Goal: Feedback & Contribution: Submit feedback/report problem

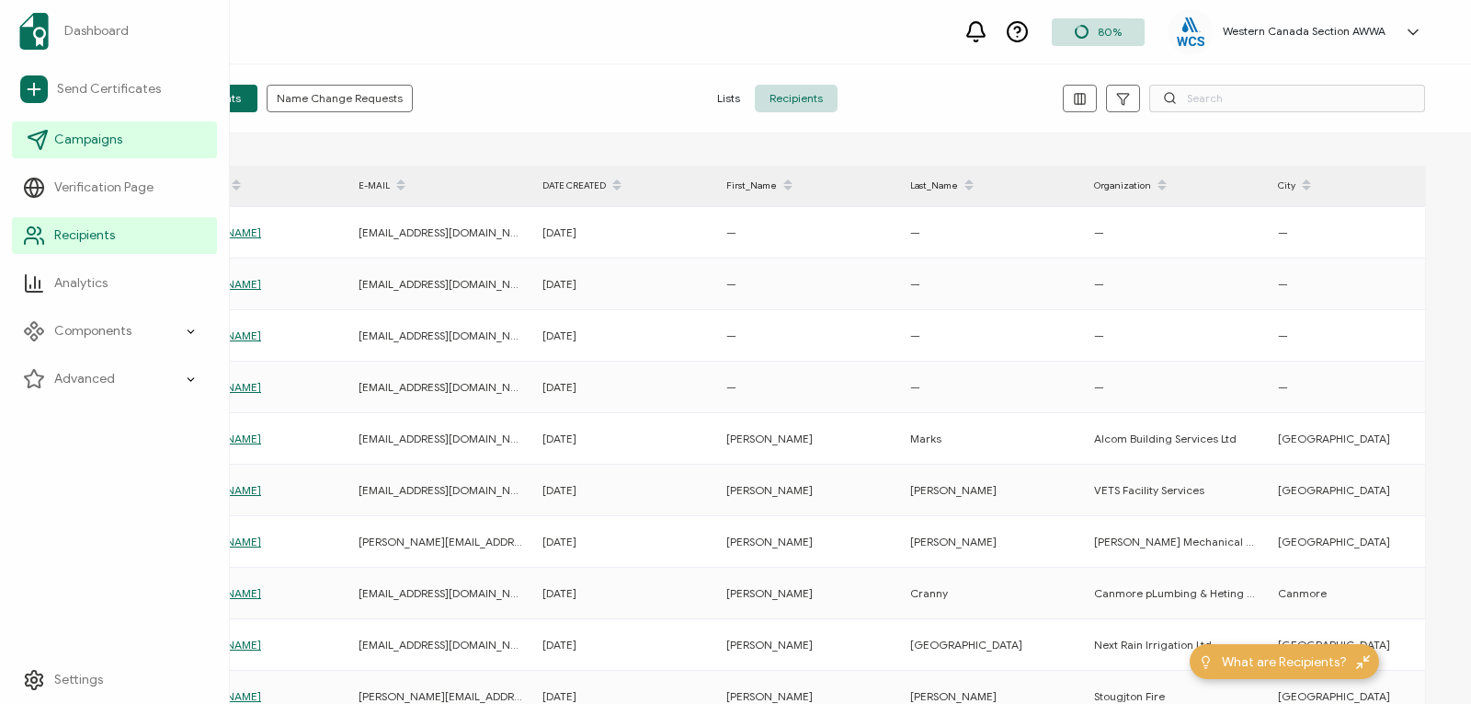
click at [74, 142] on span "Campaigns" at bounding box center [88, 140] width 68 height 18
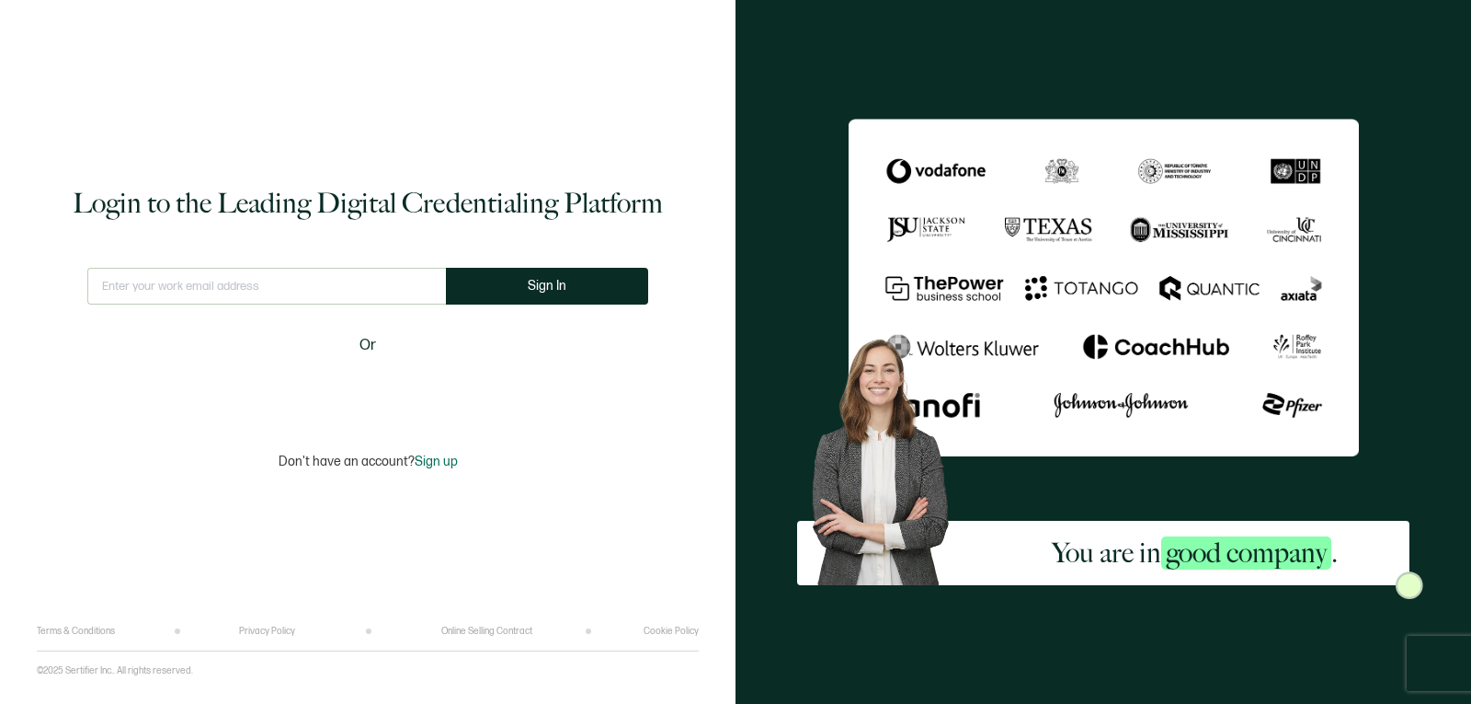
click at [272, 285] on input "text" at bounding box center [266, 286] width 359 height 37
type input "[EMAIL_ADDRESS][DOMAIN_NAME]"
click at [587, 281] on button "Sign In" at bounding box center [547, 286] width 202 height 37
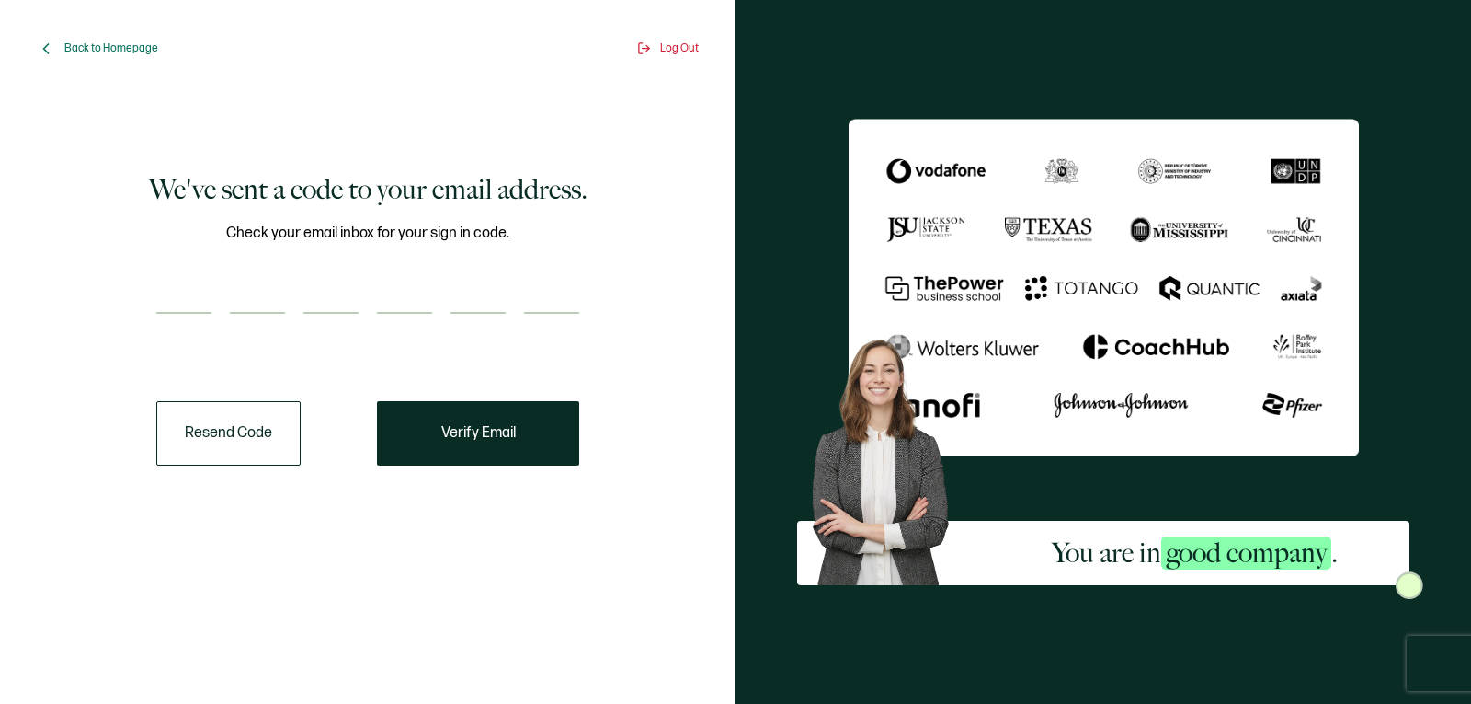
click at [174, 303] on input "number" at bounding box center [183, 295] width 55 height 37
paste input "2"
type input "2"
type input "5"
type input "8"
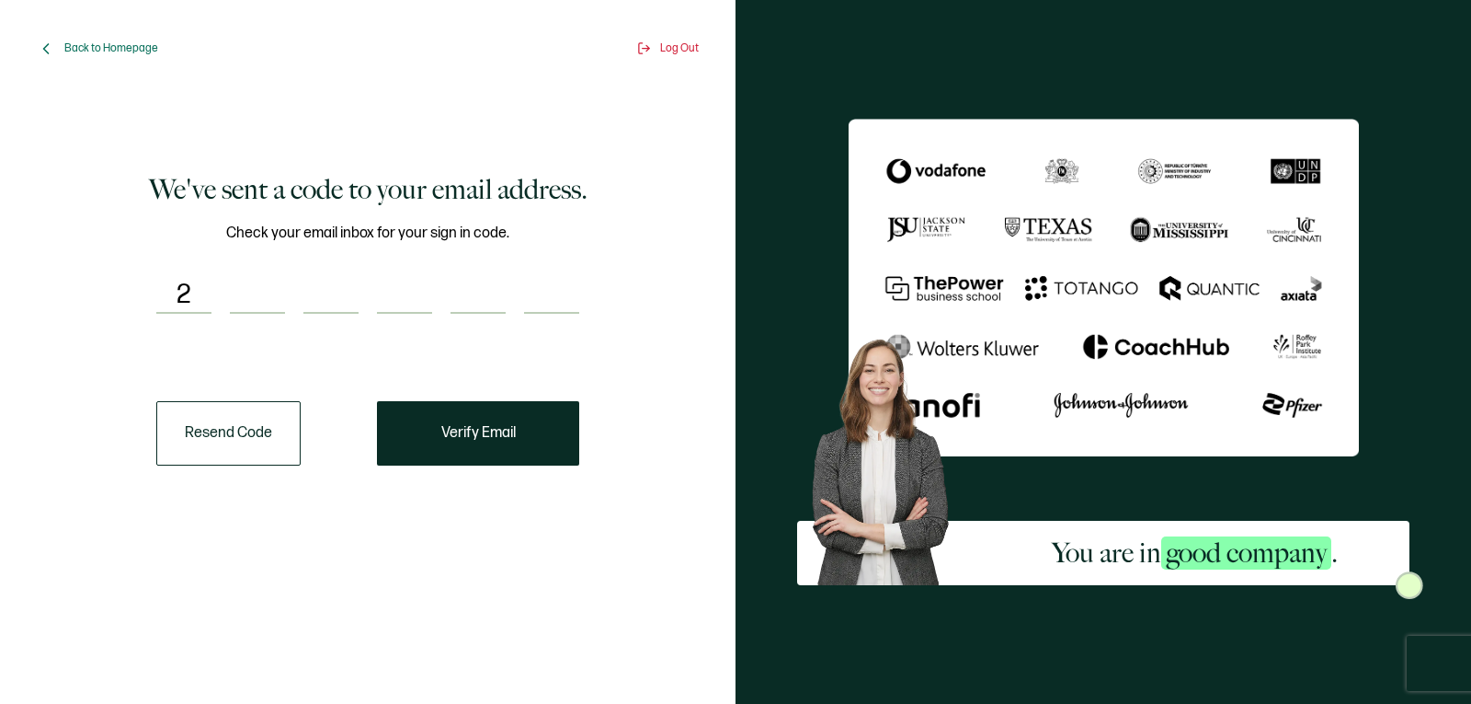
type input "2"
type input "6"
type input "9"
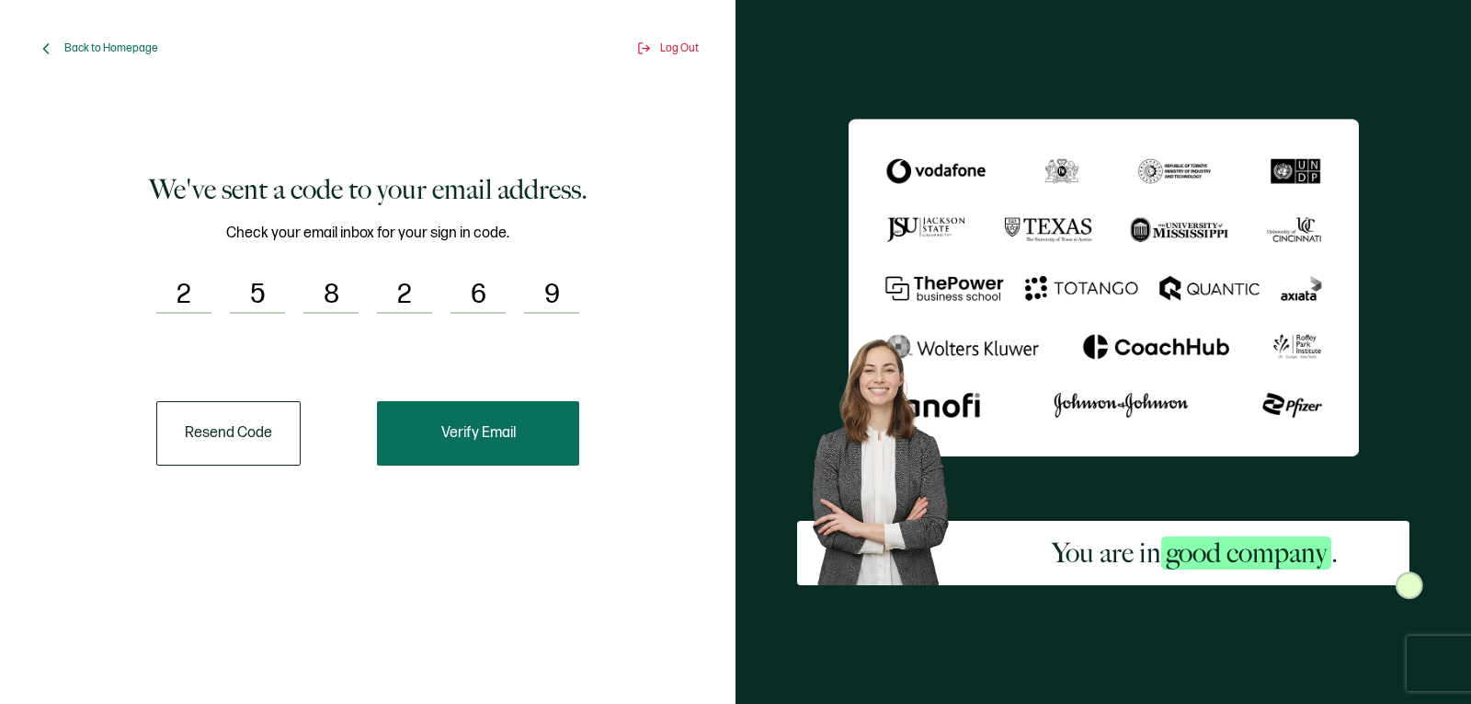
click at [457, 435] on span "Verify Email" at bounding box center [478, 433] width 74 height 15
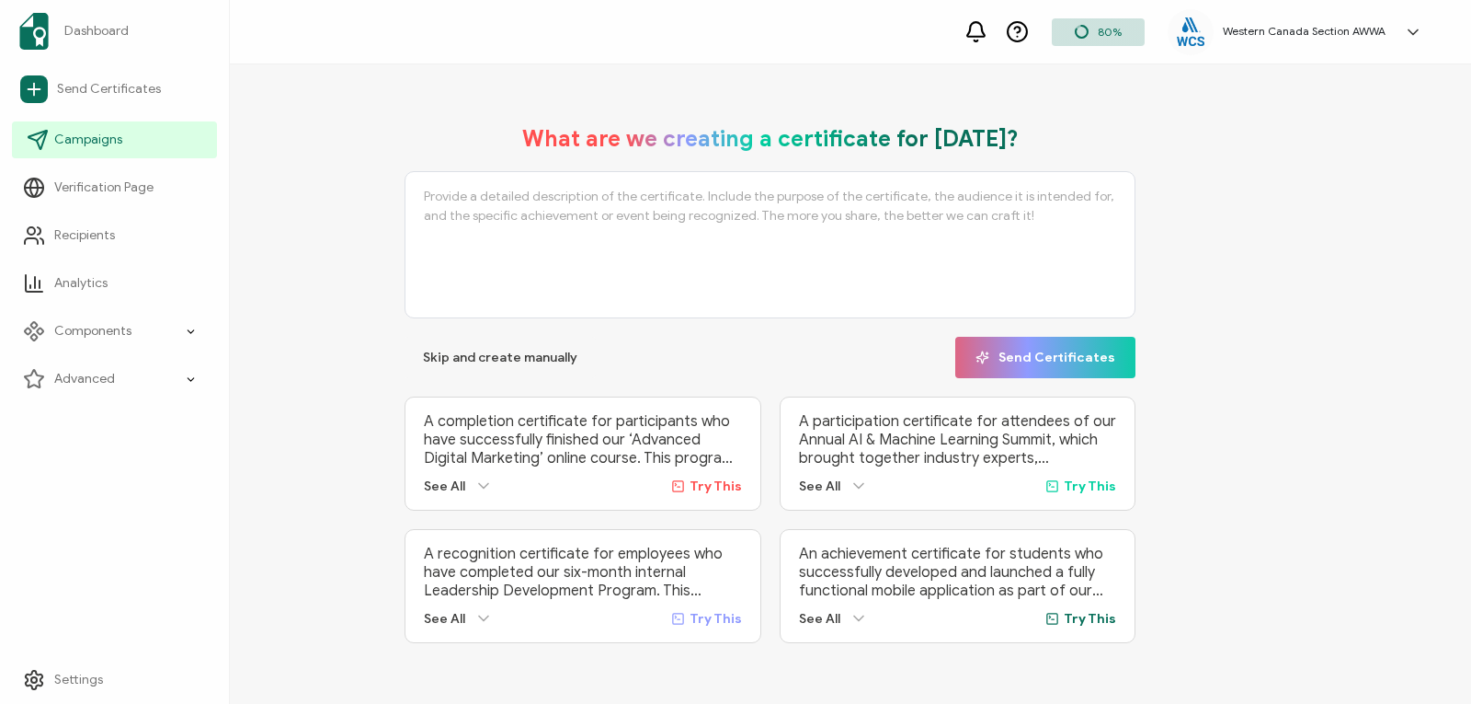
click at [74, 141] on span "Campaigns" at bounding box center [88, 140] width 68 height 18
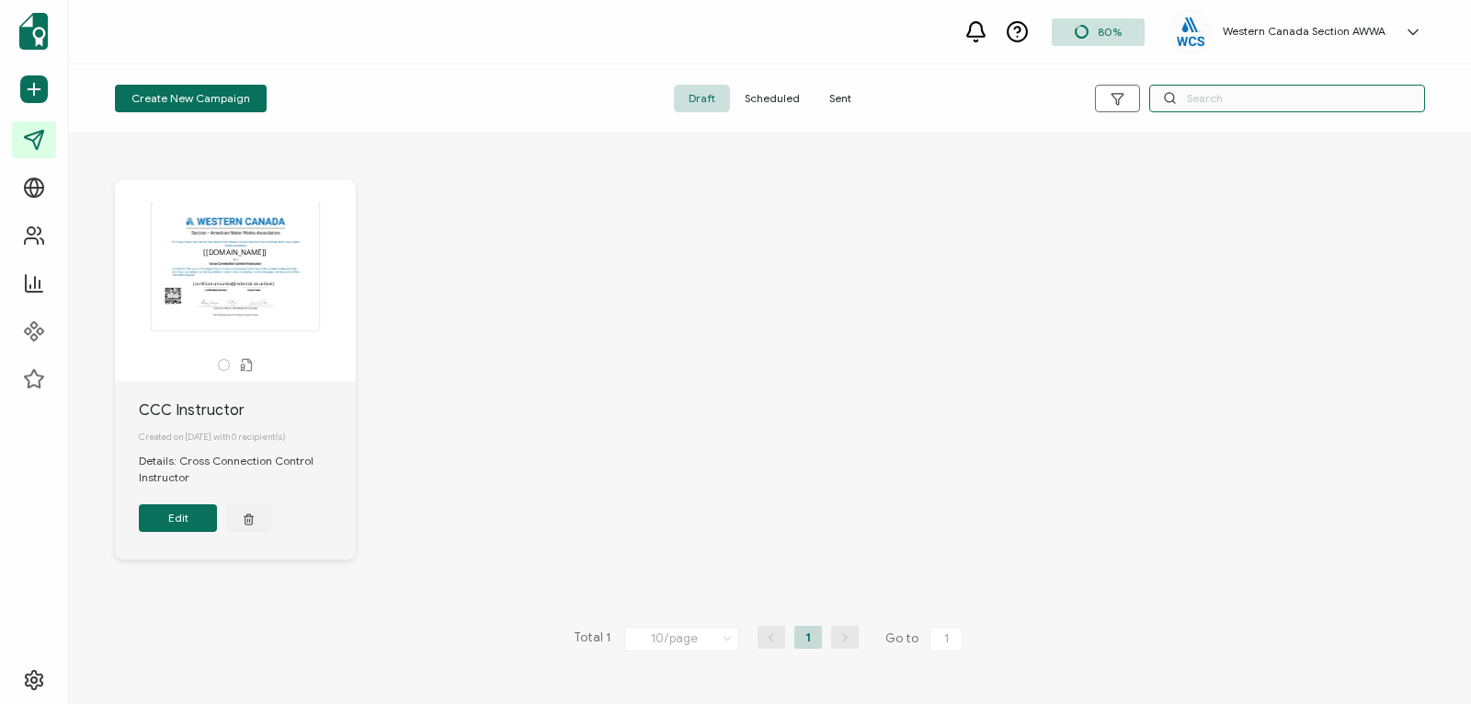
click at [1196, 94] on input "text" at bounding box center [1288, 99] width 276 height 28
click at [844, 98] on span "Sent" at bounding box center [841, 99] width 52 height 28
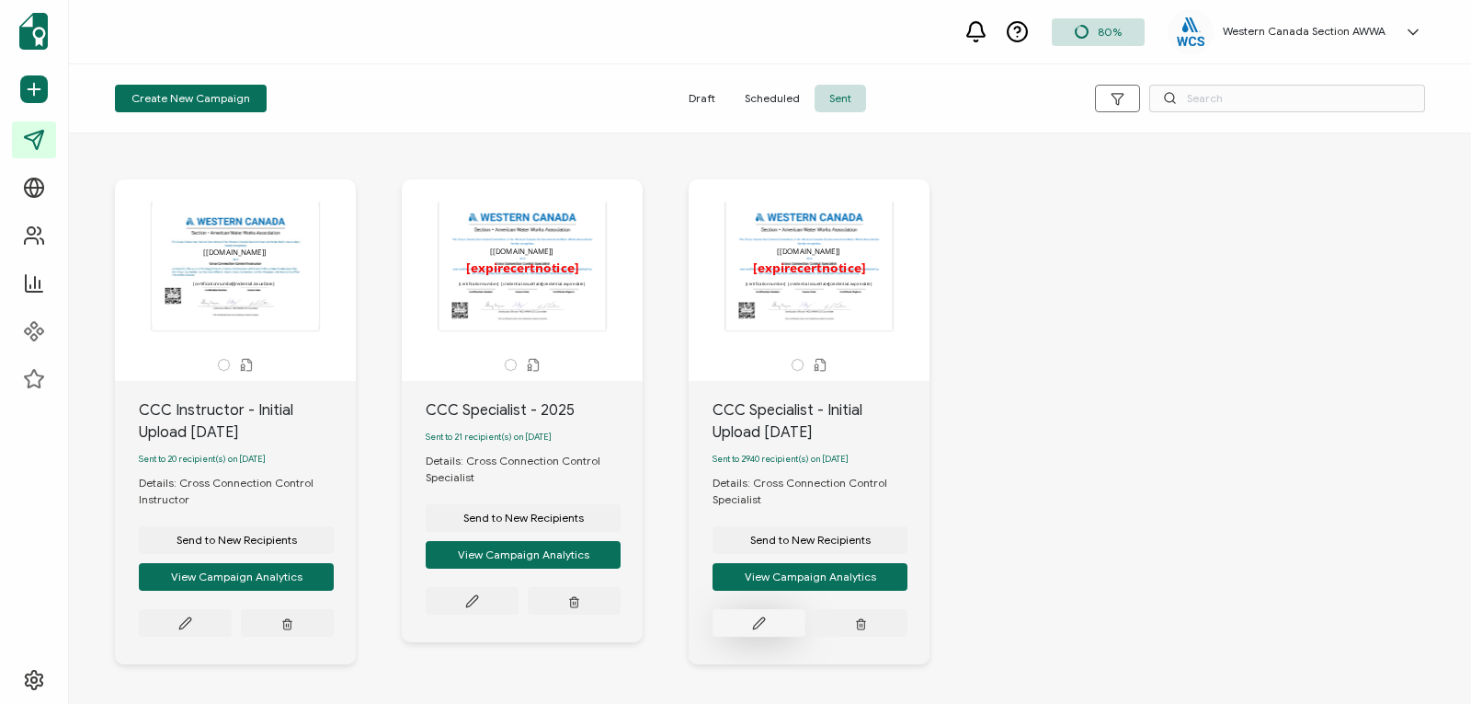
click at [190, 624] on icon at bounding box center [184, 622] width 11 height 11
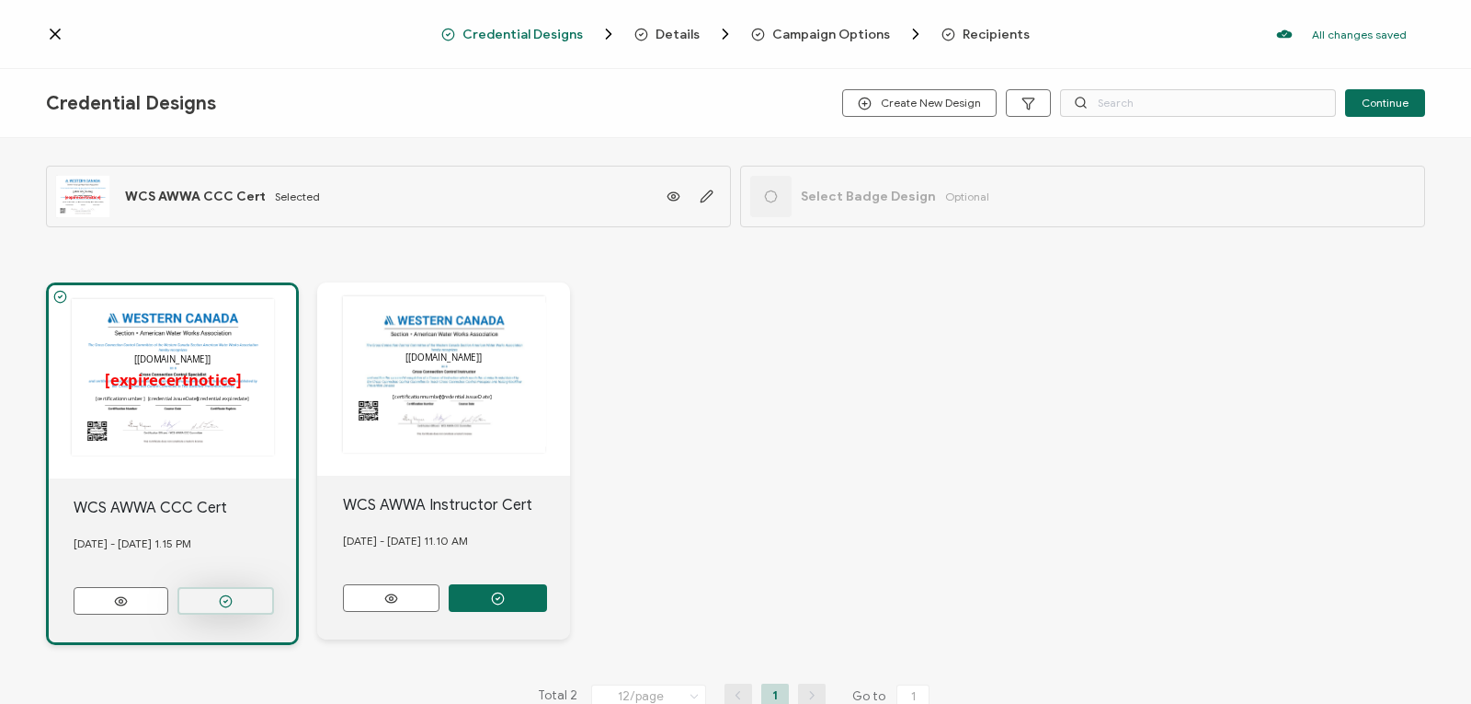
click at [201, 596] on button "button" at bounding box center [225, 601] width 97 height 28
click at [442, 182] on div "The recipient’s full name, which will be automatically filled based on the info…" at bounding box center [388, 197] width 685 height 62
click at [976, 29] on span "Recipients" at bounding box center [996, 35] width 67 height 14
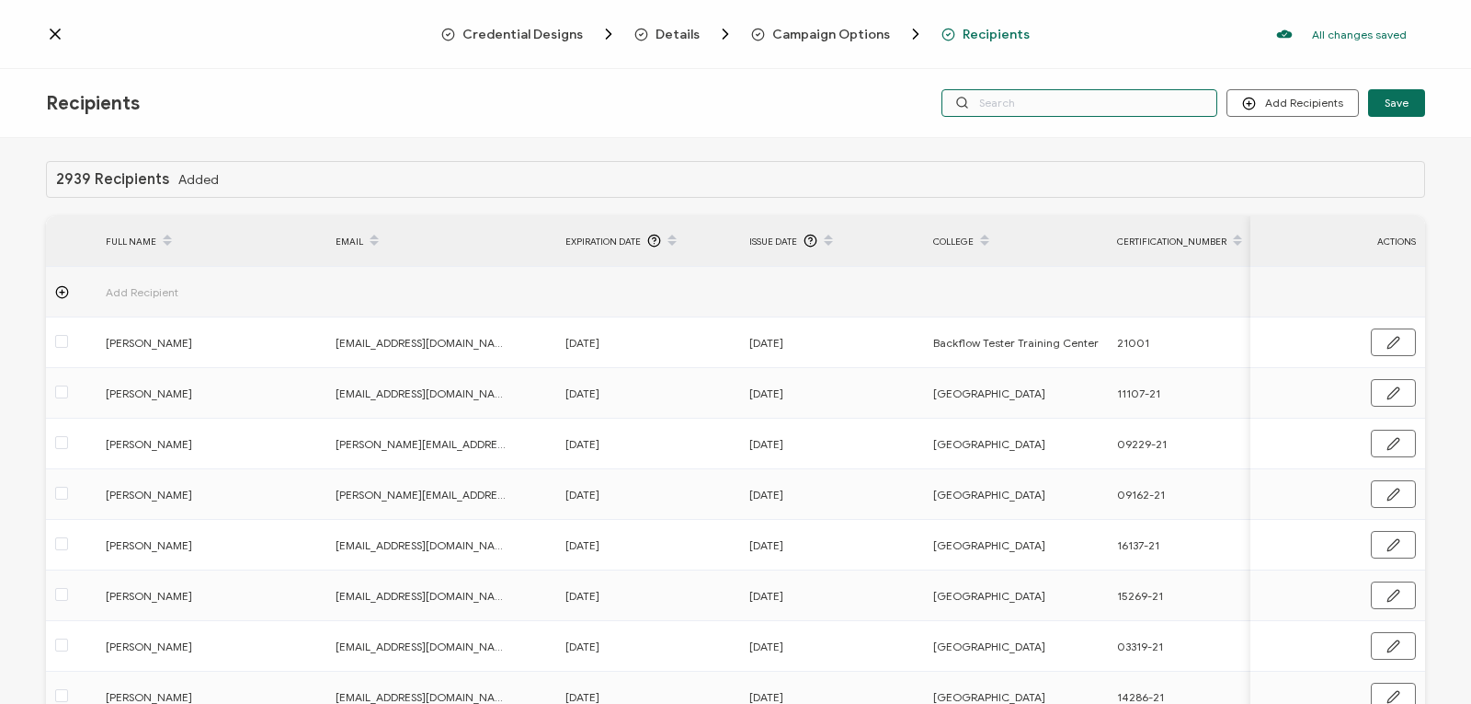
click at [1038, 104] on input "text" at bounding box center [1080, 103] width 276 height 28
paste input "88126003593471"
type input "88126003593471"
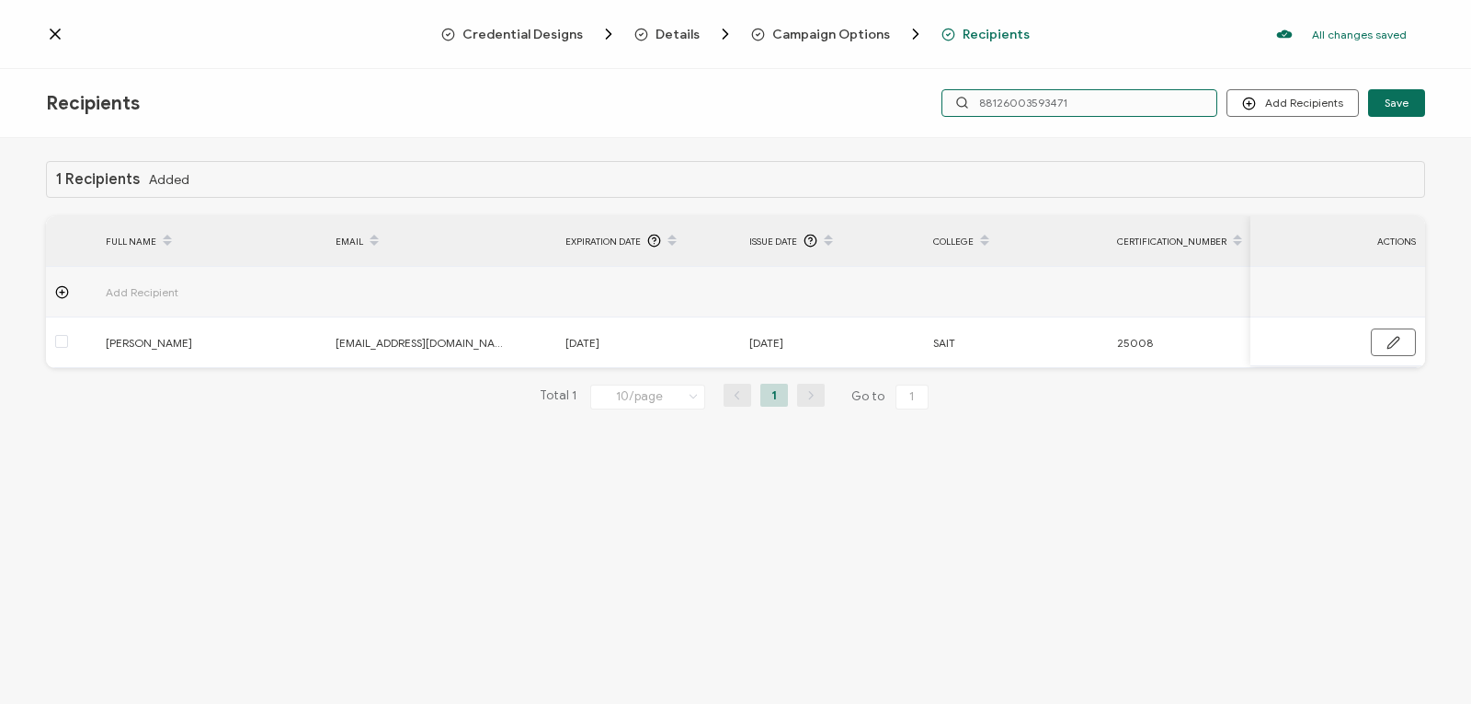
drag, startPoint x: 1151, startPoint y: 94, endPoint x: 1110, endPoint y: 95, distance: 40.5
click at [1110, 95] on input "88126003593471" at bounding box center [1080, 103] width 276 height 28
drag, startPoint x: 1123, startPoint y: 101, endPoint x: 922, endPoint y: 86, distance: 201.9
click at [922, 86] on div "Recipients Add Recipients Upload Recipients Import From Recipients Import From …" at bounding box center [735, 103] width 1471 height 69
type input "1"
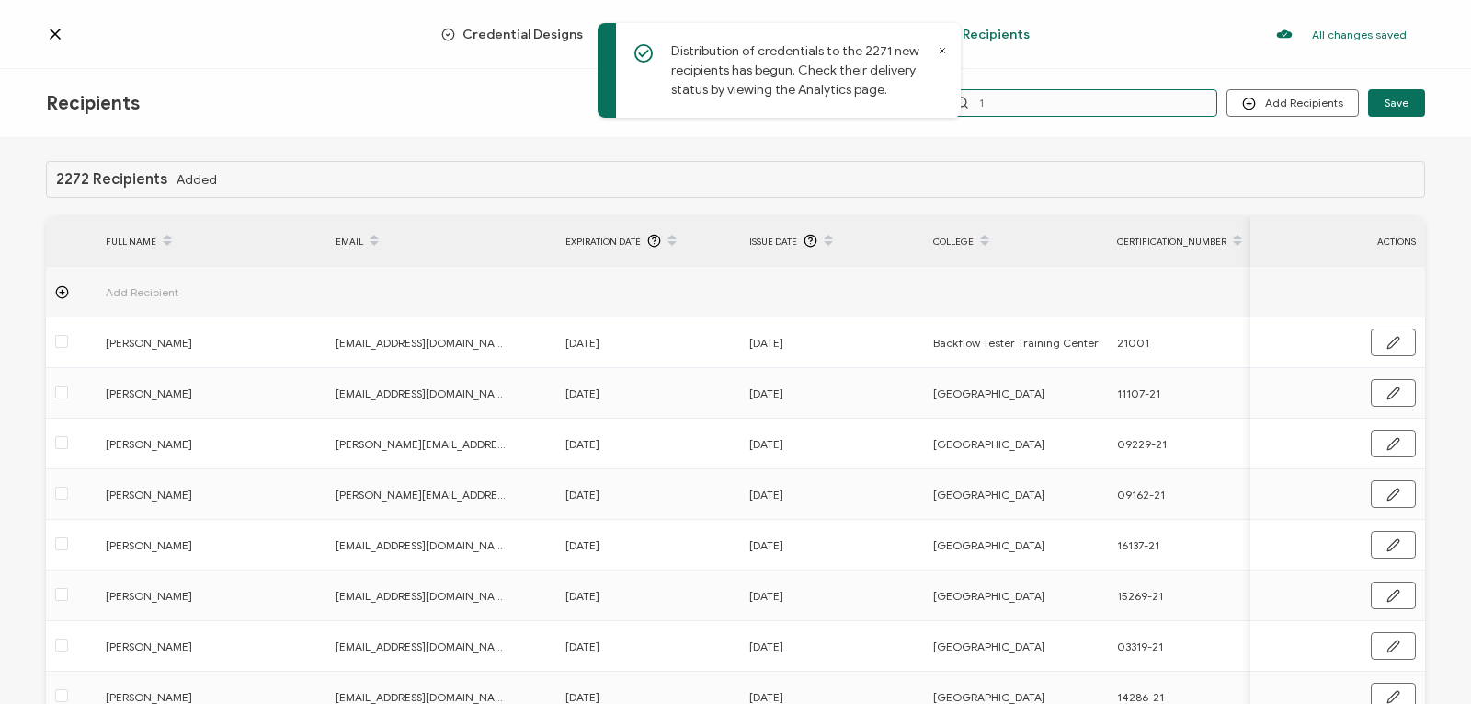
click at [1019, 101] on input "1" at bounding box center [1080, 103] width 276 height 28
type input "19"
click at [1019, 103] on input "19" at bounding box center [1080, 103] width 276 height 28
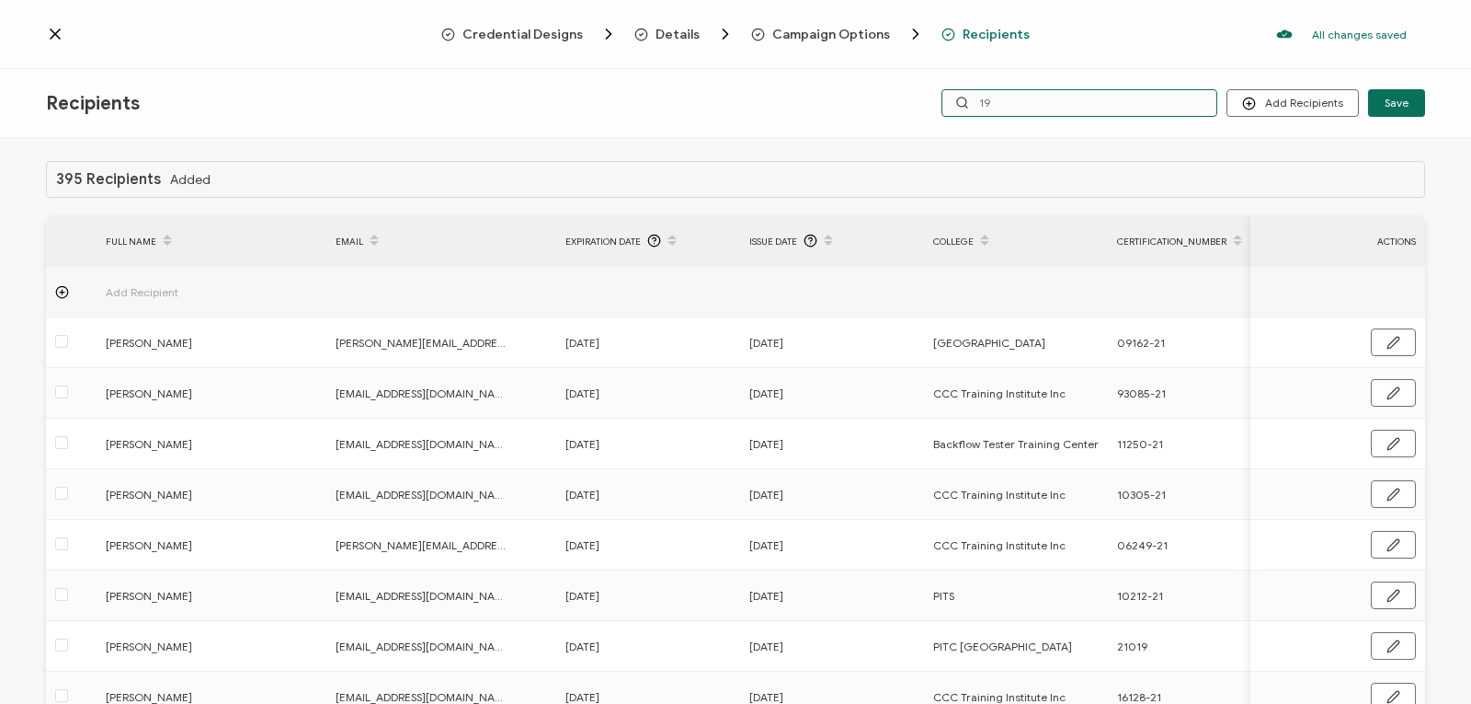
type input "193"
click at [1019, 103] on input "193" at bounding box center [1080, 103] width 276 height 28
type input "1930"
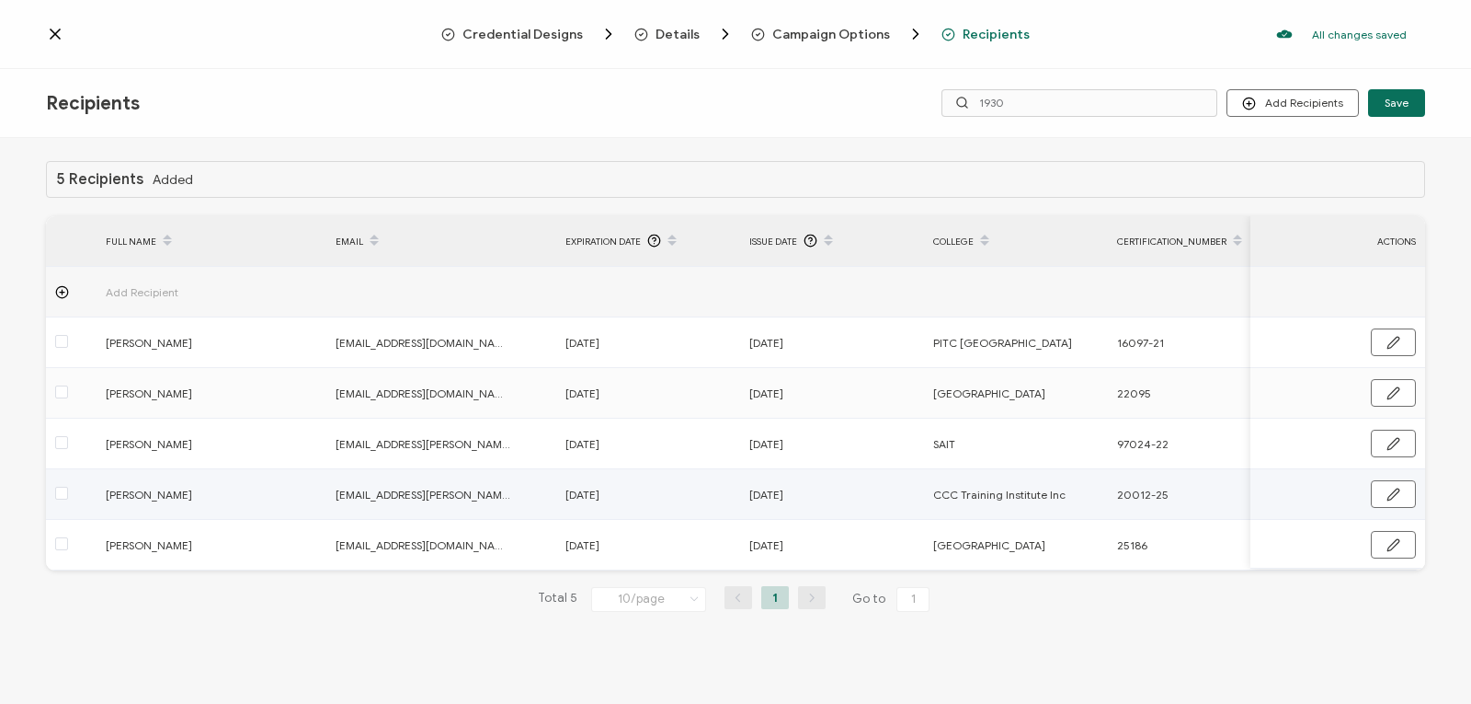
click at [600, 498] on span "[DATE]" at bounding box center [583, 494] width 34 height 21
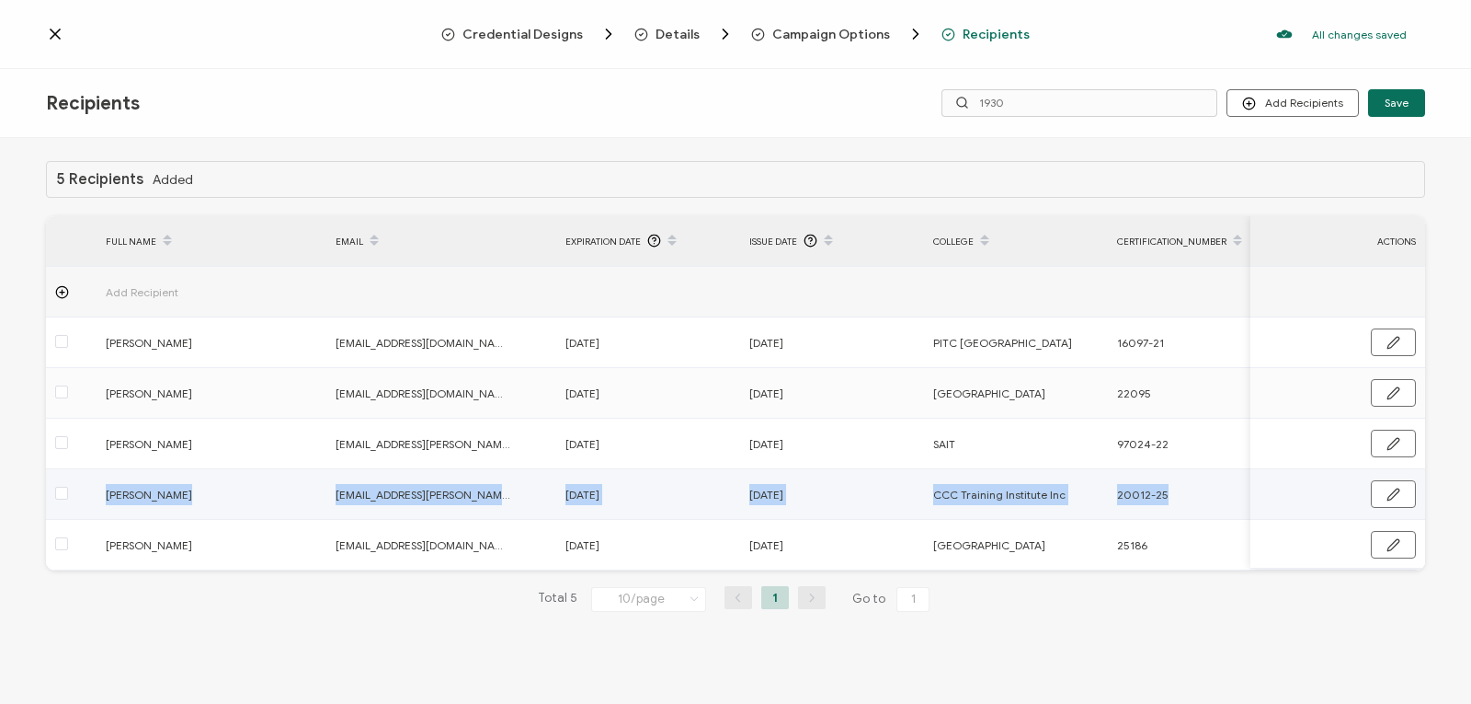
drag, startPoint x: 107, startPoint y: 492, endPoint x: 1198, endPoint y: 498, distance: 1091.7
click at [1198, 498] on tr "[PERSON_NAME] [PERSON_NAME][EMAIL_ADDRESS][PERSON_NAME][PERSON_NAME][DOMAIN_NAM…" at bounding box center [1032, 494] width 1973 height 51
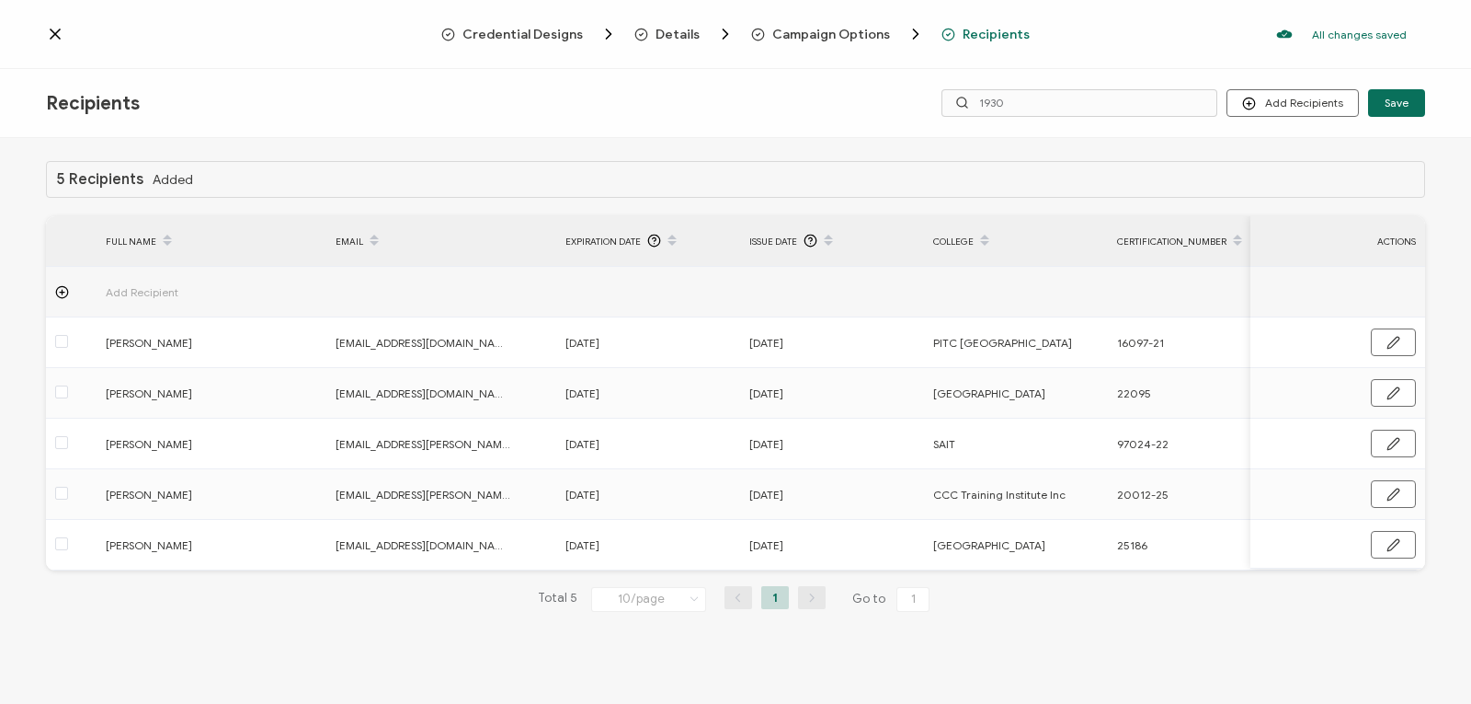
click at [1164, 607] on div "Total 5 10/page 10/page 20/page 50/page 100/page 1 Go to 1" at bounding box center [736, 598] width 1380 height 29
drag, startPoint x: 1019, startPoint y: 471, endPoint x: 1061, endPoint y: 590, distance: 126.0
click at [1061, 590] on div "Total 5 10/page 10/page 20/page 50/page 100/page 1 Go to 1" at bounding box center [736, 598] width 1380 height 29
click at [105, 478] on td "[PERSON_NAME]" at bounding box center [212, 494] width 230 height 51
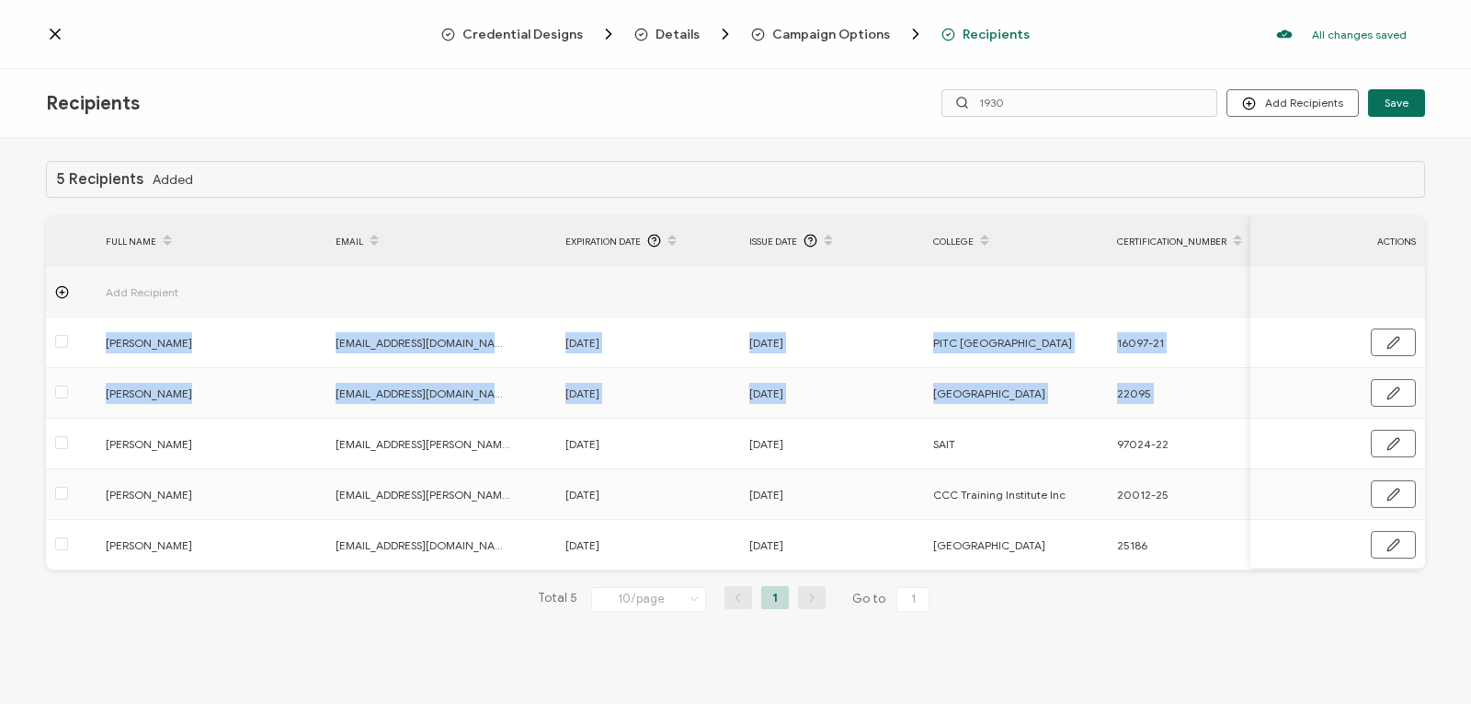
drag, startPoint x: 1464, startPoint y: 310, endPoint x: 1457, endPoint y: 397, distance: 87.7
click at [1457, 397] on div "5 Recipients Added FULL NAME EMAIL Expiration Date Issue Date College Certifica…" at bounding box center [735, 423] width 1471 height 570
click at [1446, 285] on div "5 Recipients Added FULL NAME EMAIL Expiration Date Issue Date College Certifica…" at bounding box center [735, 423] width 1471 height 570
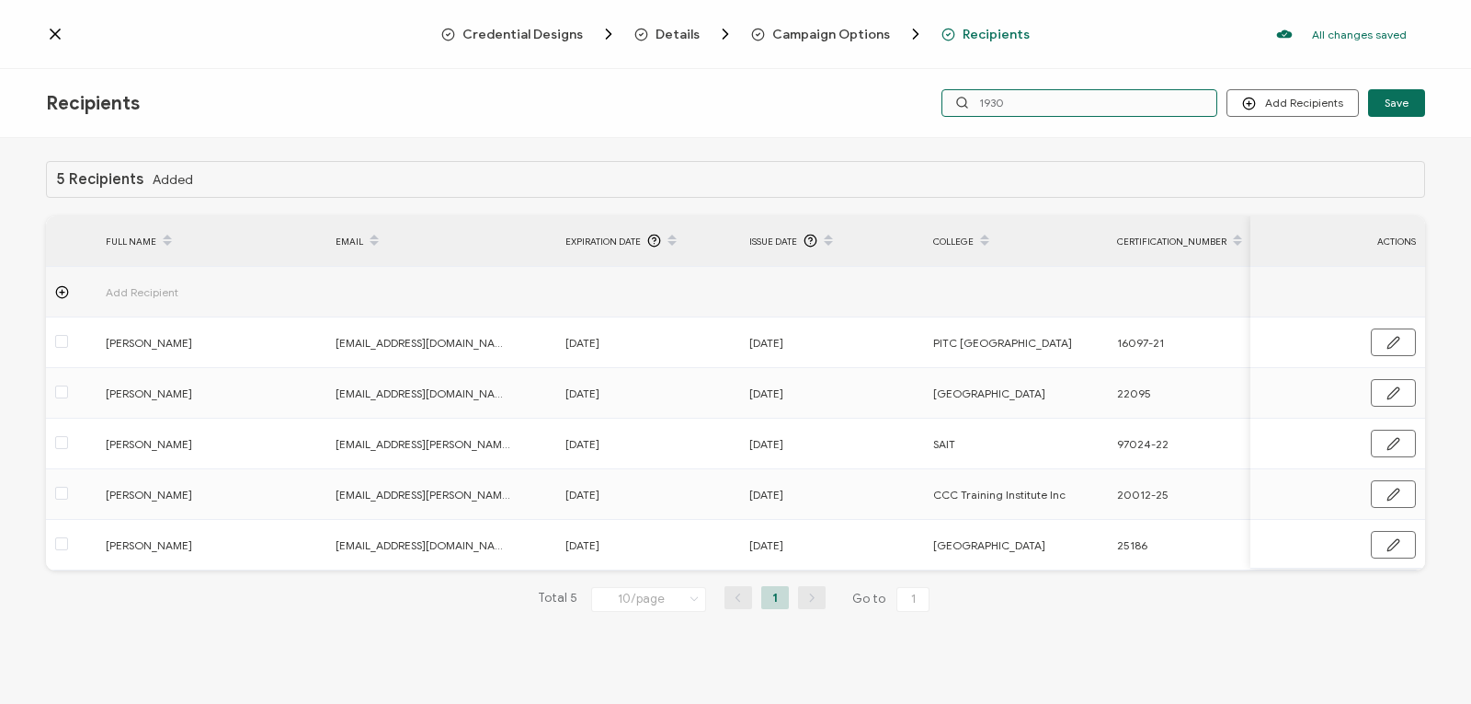
click at [1077, 104] on input "1930" at bounding box center [1080, 103] width 276 height 28
type input "193"
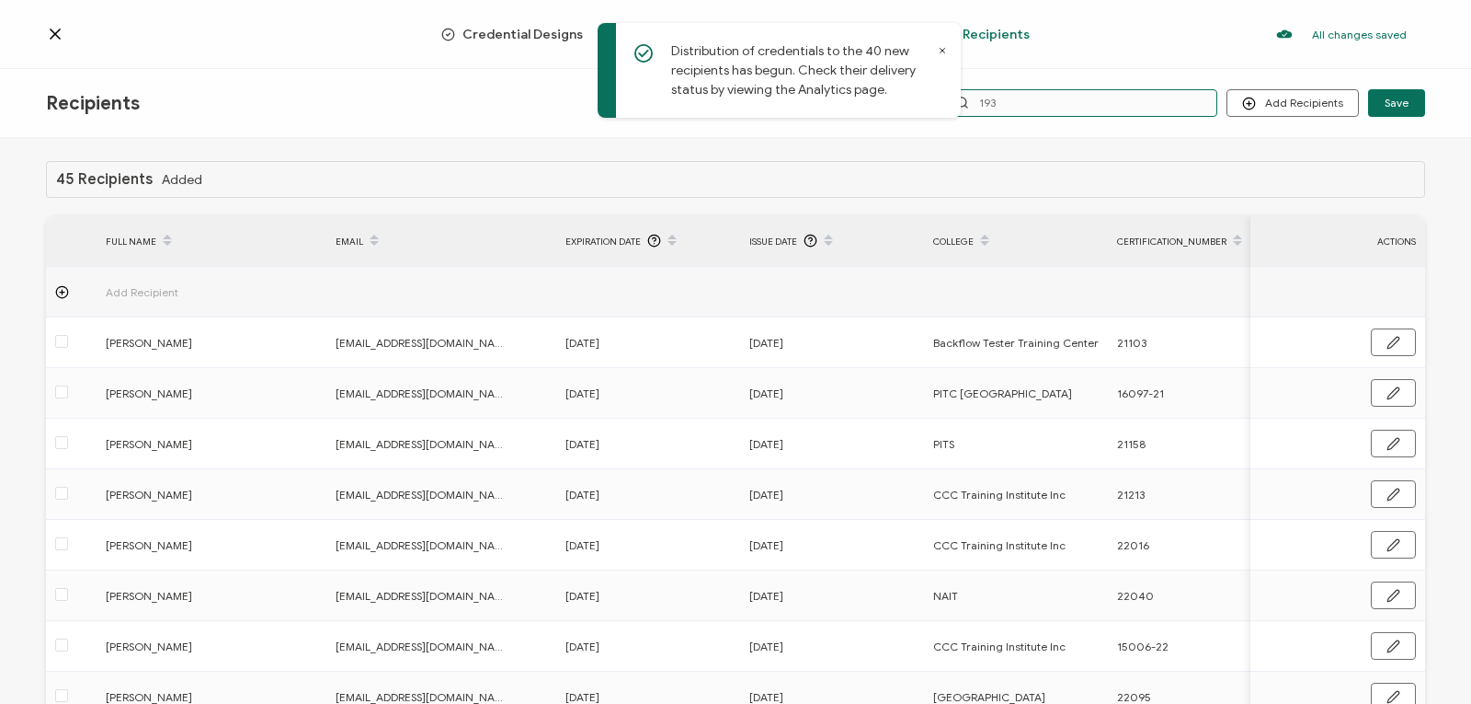
click at [1014, 97] on input "193" at bounding box center [1080, 103] width 276 height 28
type input "1931"
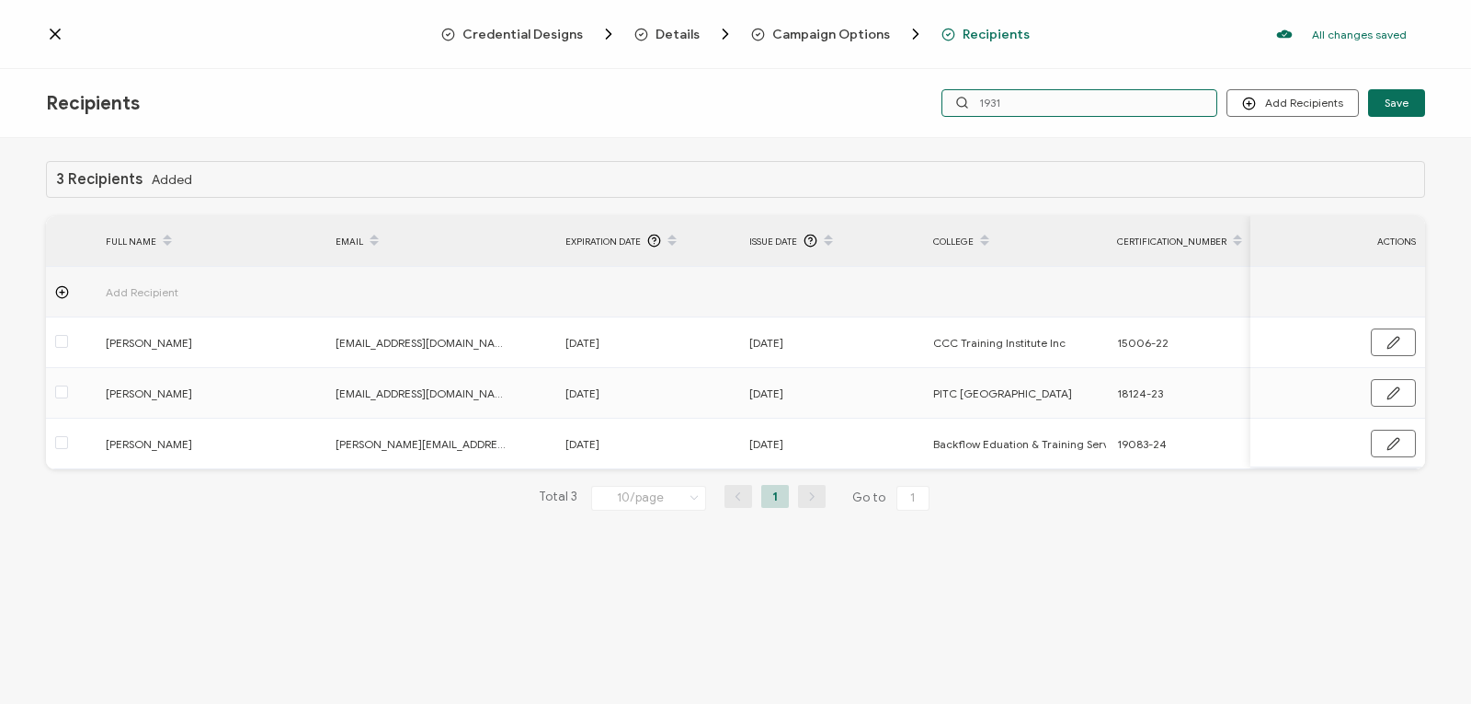
click at [1028, 107] on input "1931" at bounding box center [1080, 103] width 276 height 28
type input "193"
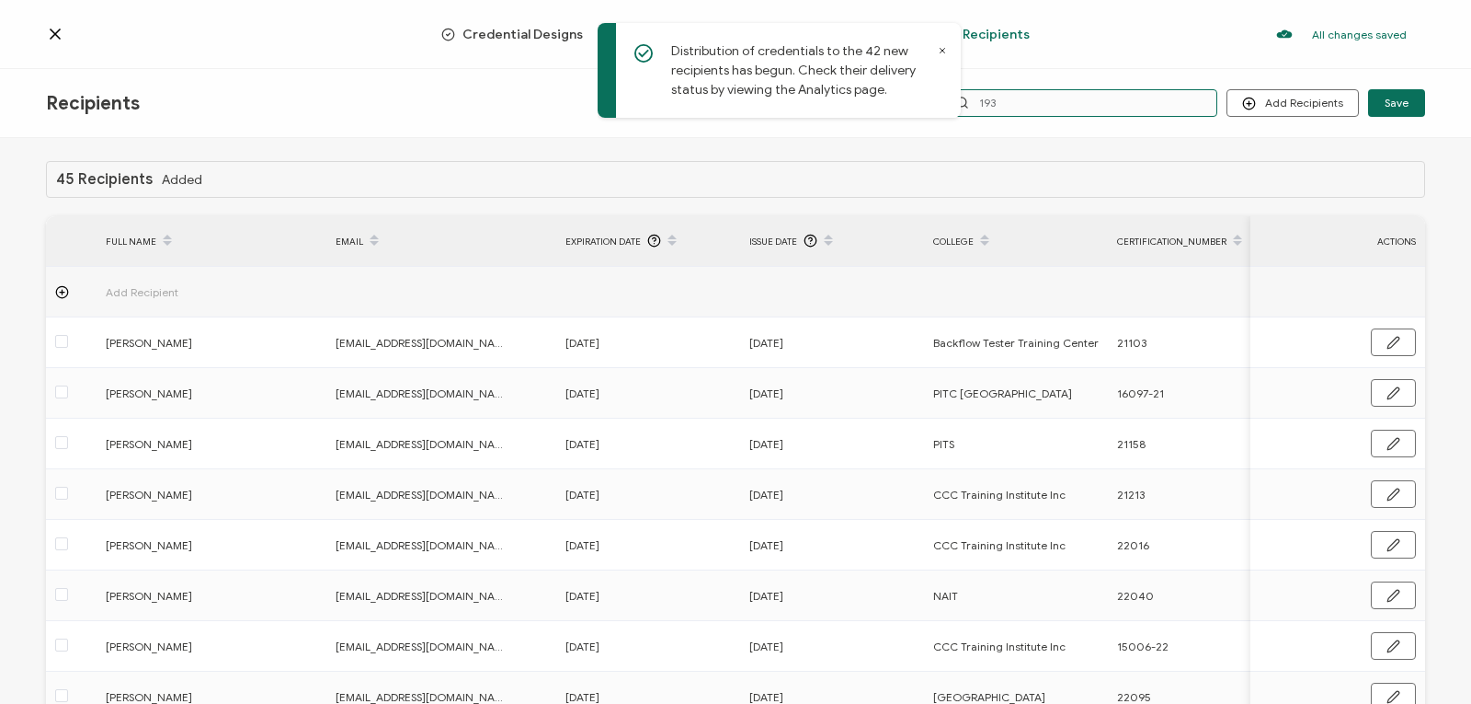
click at [1013, 106] on input "193" at bounding box center [1080, 103] width 276 height 28
type input "1930"
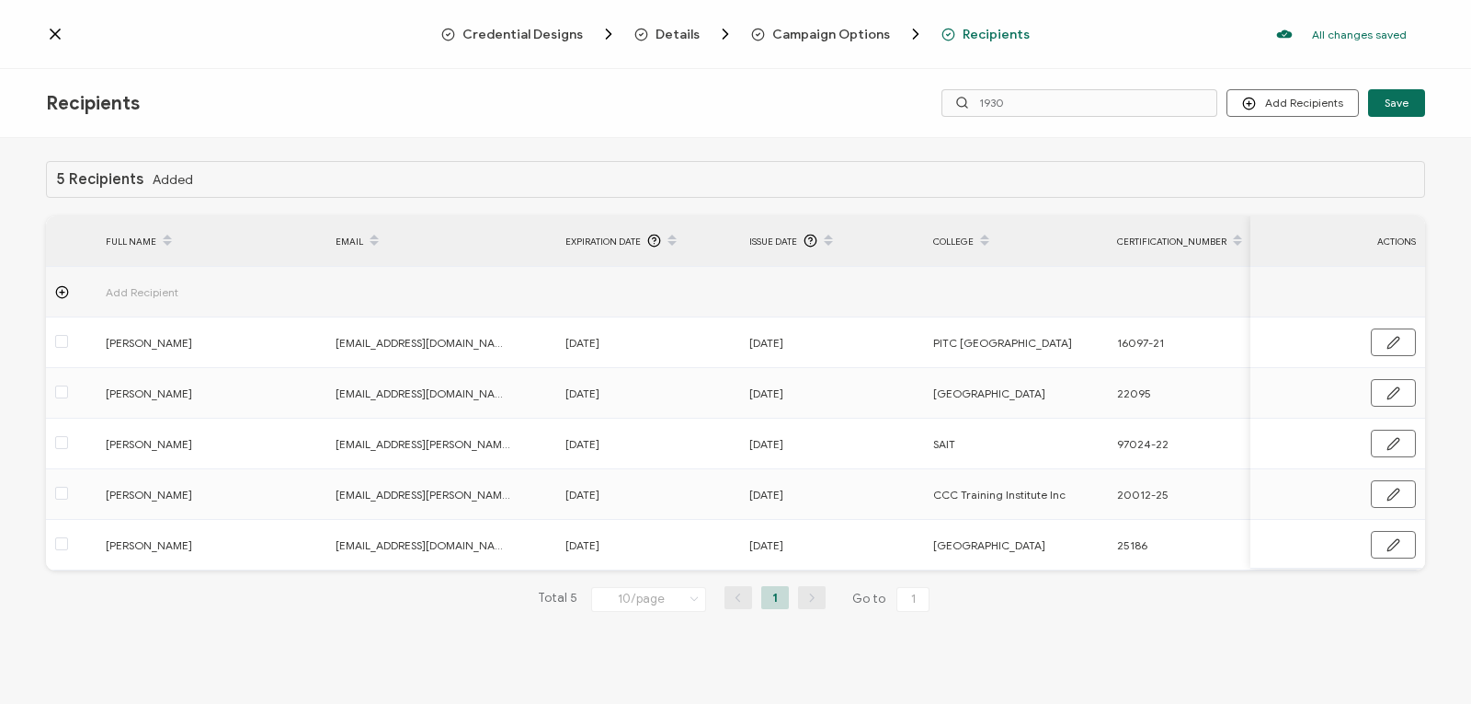
click at [58, 38] on icon at bounding box center [55, 33] width 9 height 9
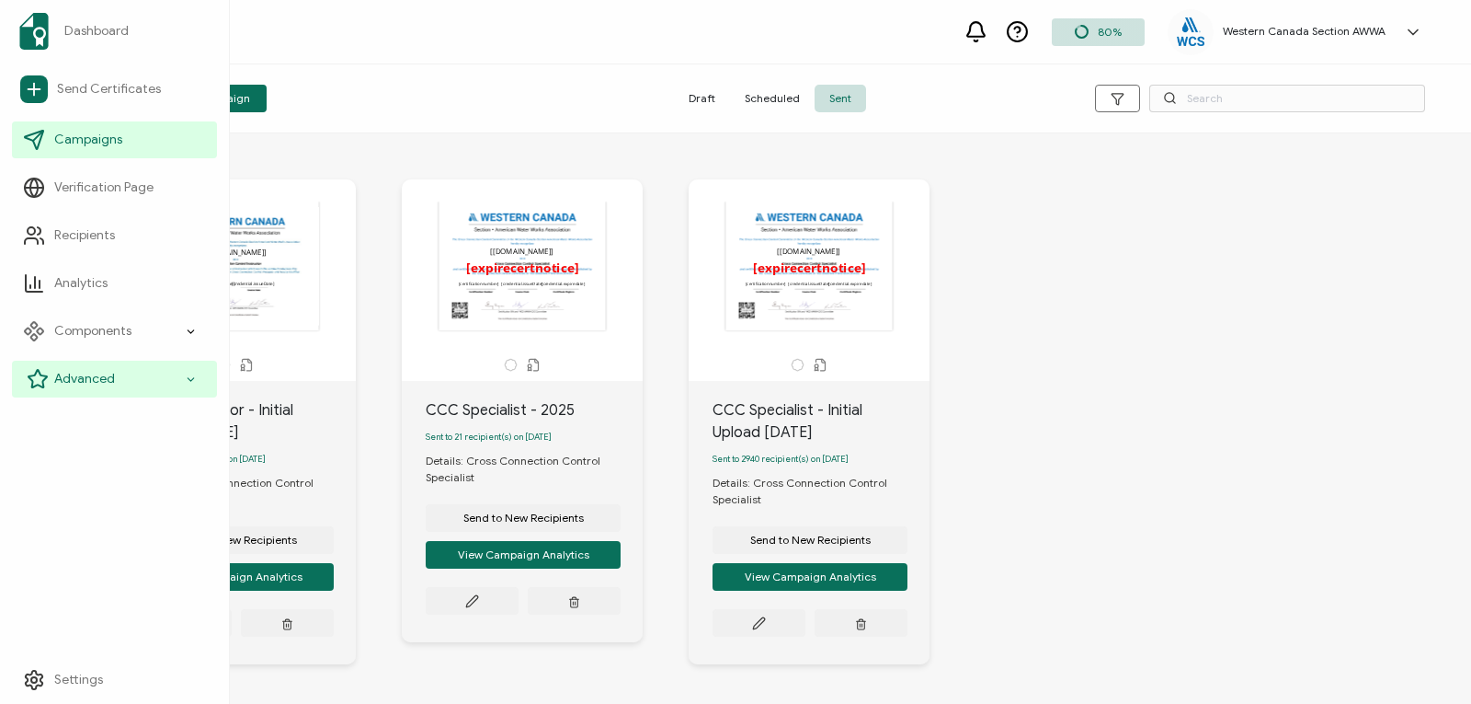
click at [74, 375] on span "Advanced" at bounding box center [84, 379] width 61 height 18
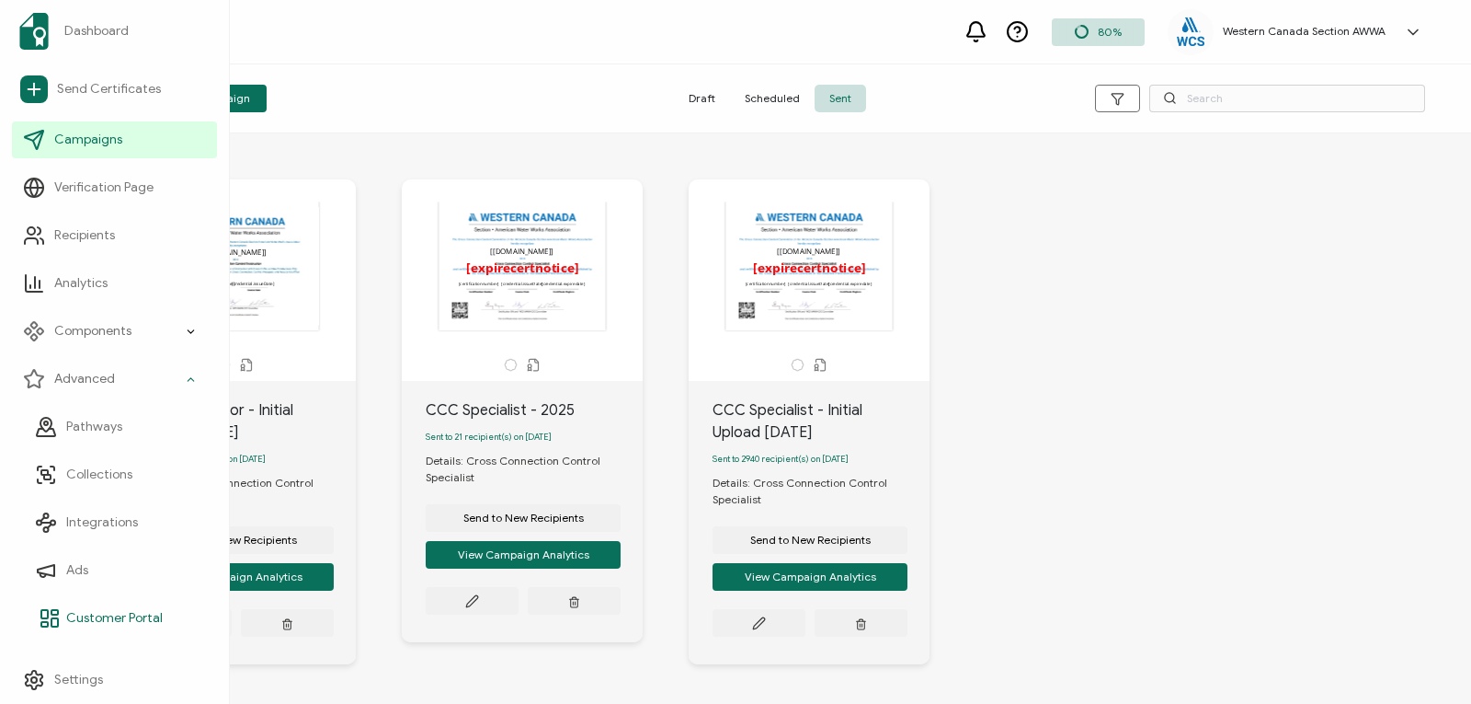
click at [97, 617] on span "Customer Portal" at bounding box center [114, 618] width 97 height 18
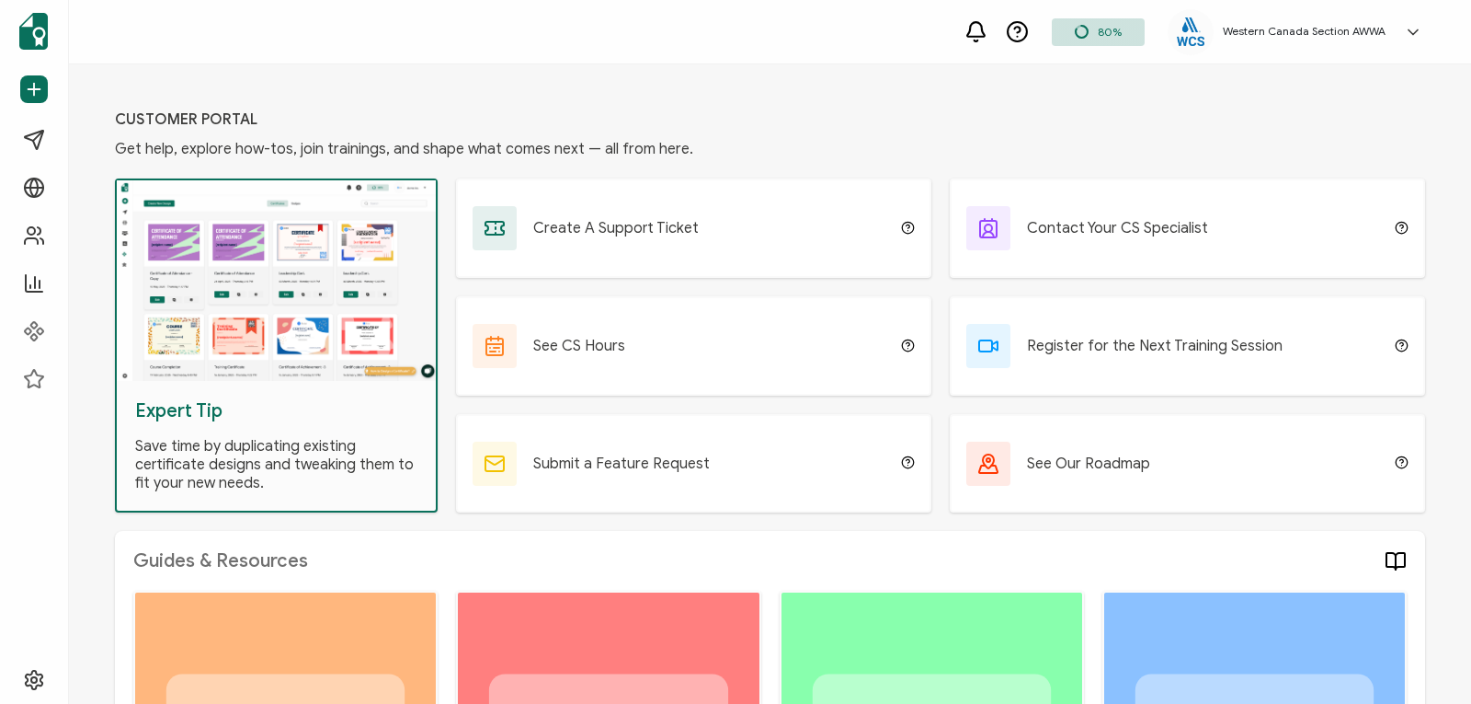
click at [686, 227] on span "Create A Support Ticket" at bounding box center [616, 228] width 166 height 18
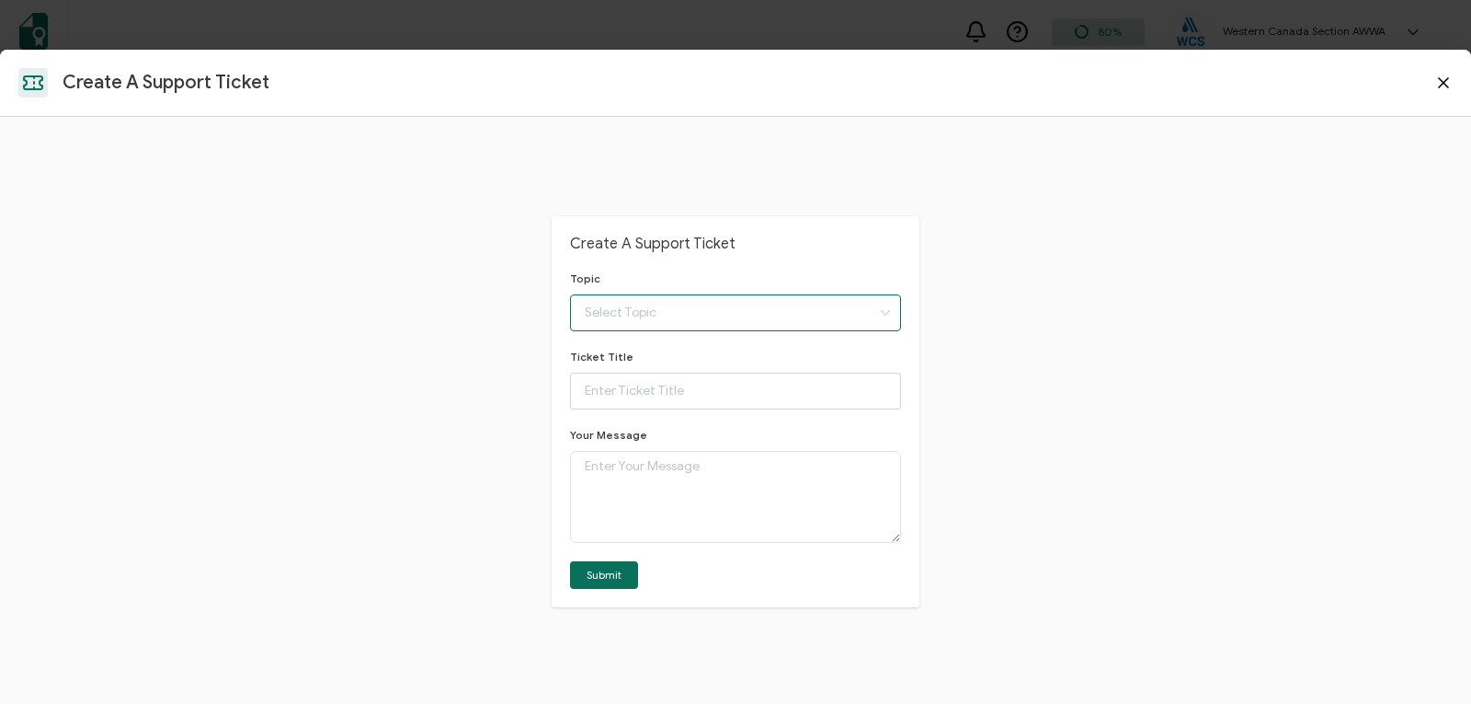
click at [696, 308] on input "text" at bounding box center [735, 312] width 331 height 37
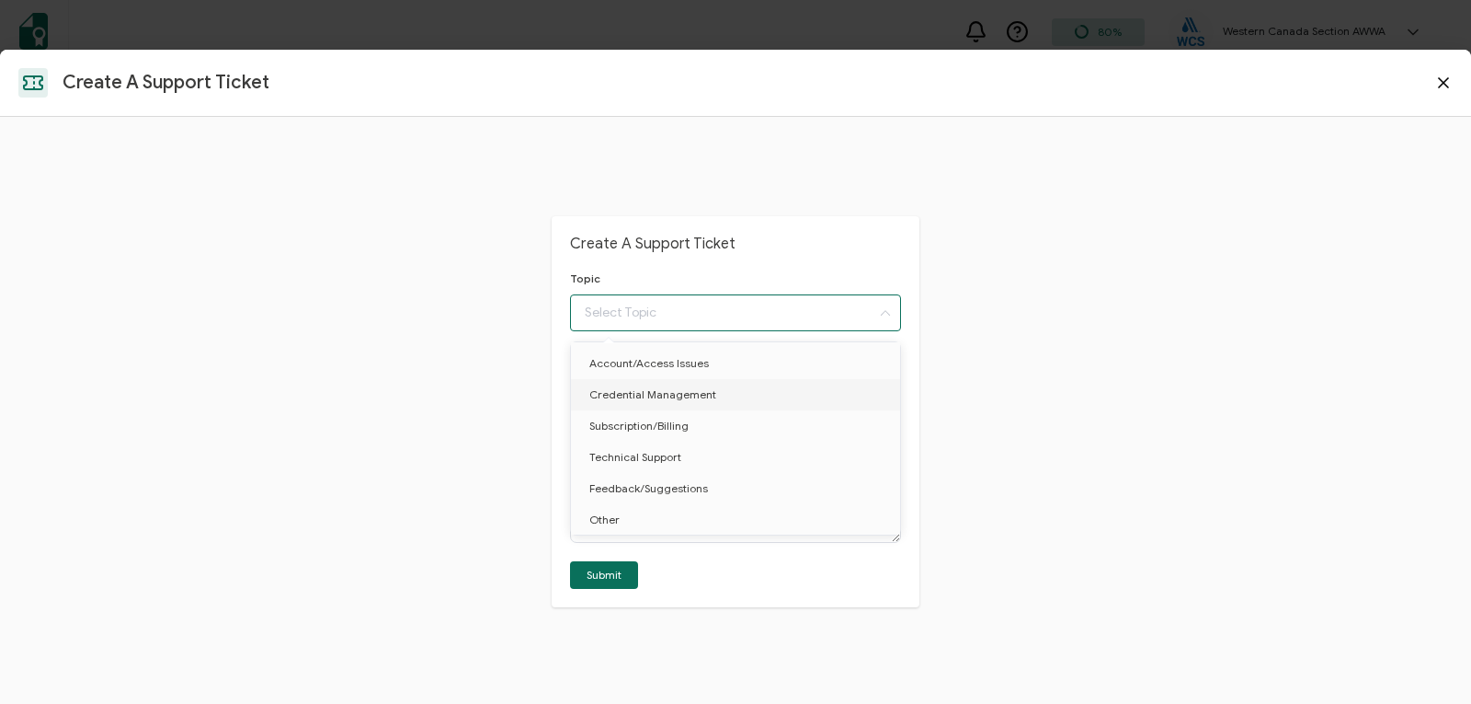
click at [681, 393] on span "Credential Management" at bounding box center [653, 394] width 127 height 14
type input "Credential Management"
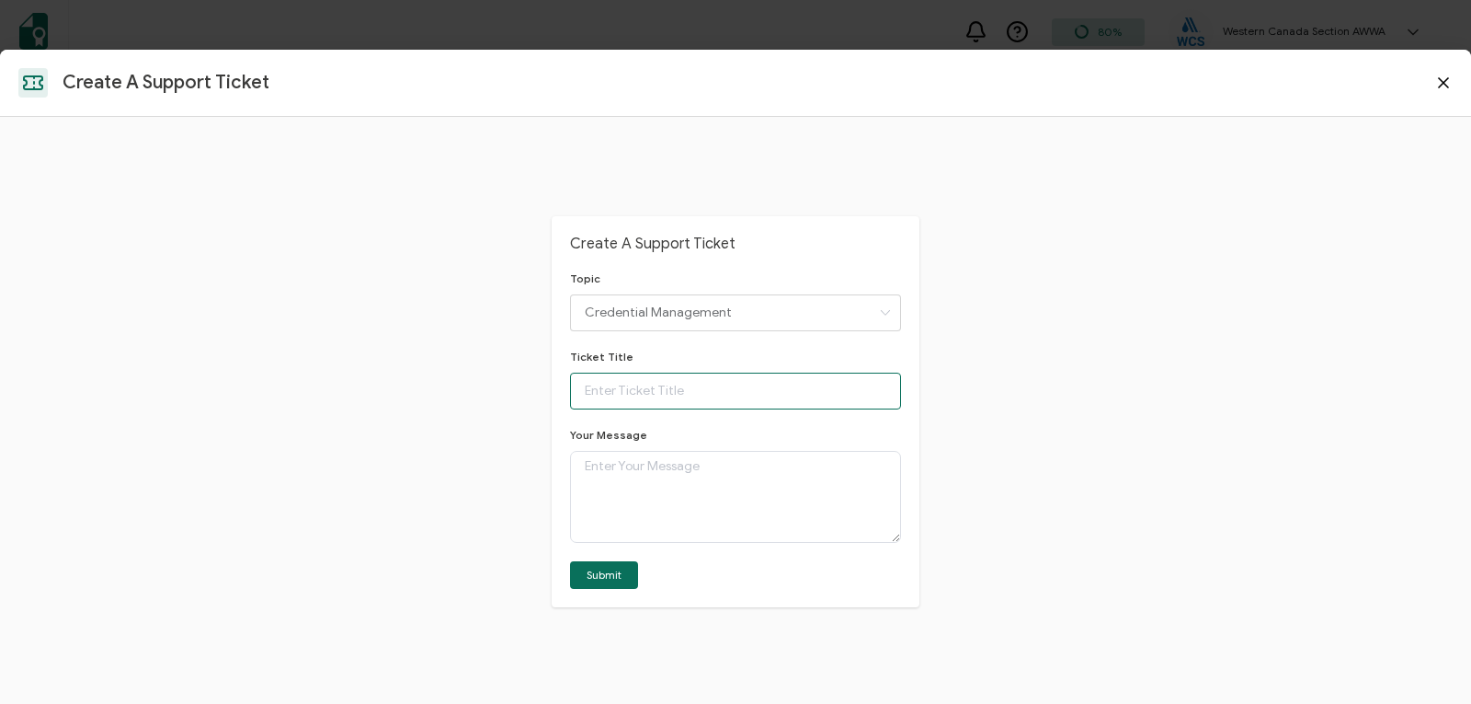
click at [681, 392] on input "text" at bounding box center [735, 390] width 331 height 37
type input "Expiry date went back 100 years"
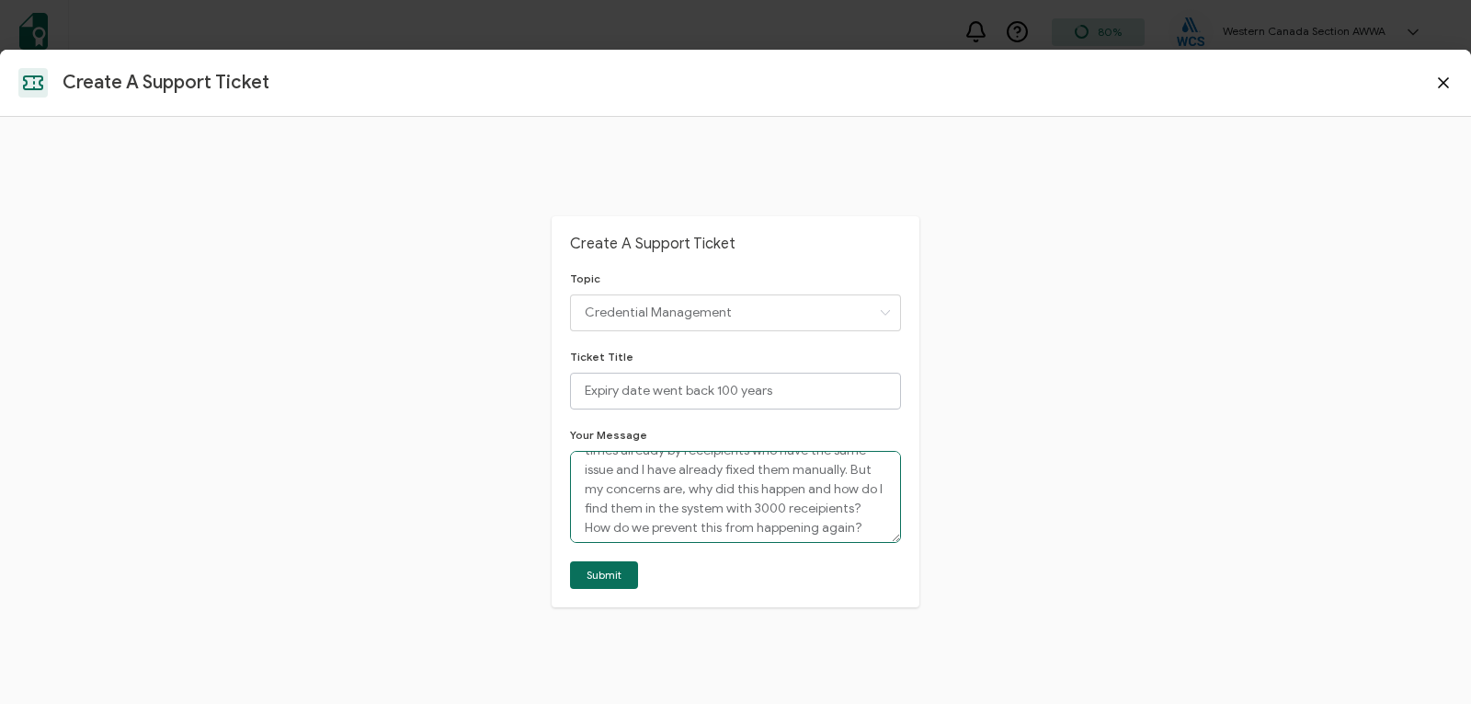
scroll to position [125, 0]
click at [716, 518] on textarea "Good afternoon, we did an upload with the spreadsheet and the expiry date showe…" at bounding box center [735, 497] width 331 height 92
click at [800, 514] on textarea "Good afternoon, we did an upload with the spreadsheet and the expiry date showe…" at bounding box center [735, 497] width 331 height 92
click at [860, 513] on textarea "Good afternoon, we did an upload with the spreadsheet and the expiry date showe…" at bounding box center [735, 497] width 331 height 92
click at [764, 514] on textarea "Good afternoon, we did an upload with the spreadsheet and the expiry date showe…" at bounding box center [735, 497] width 331 height 92
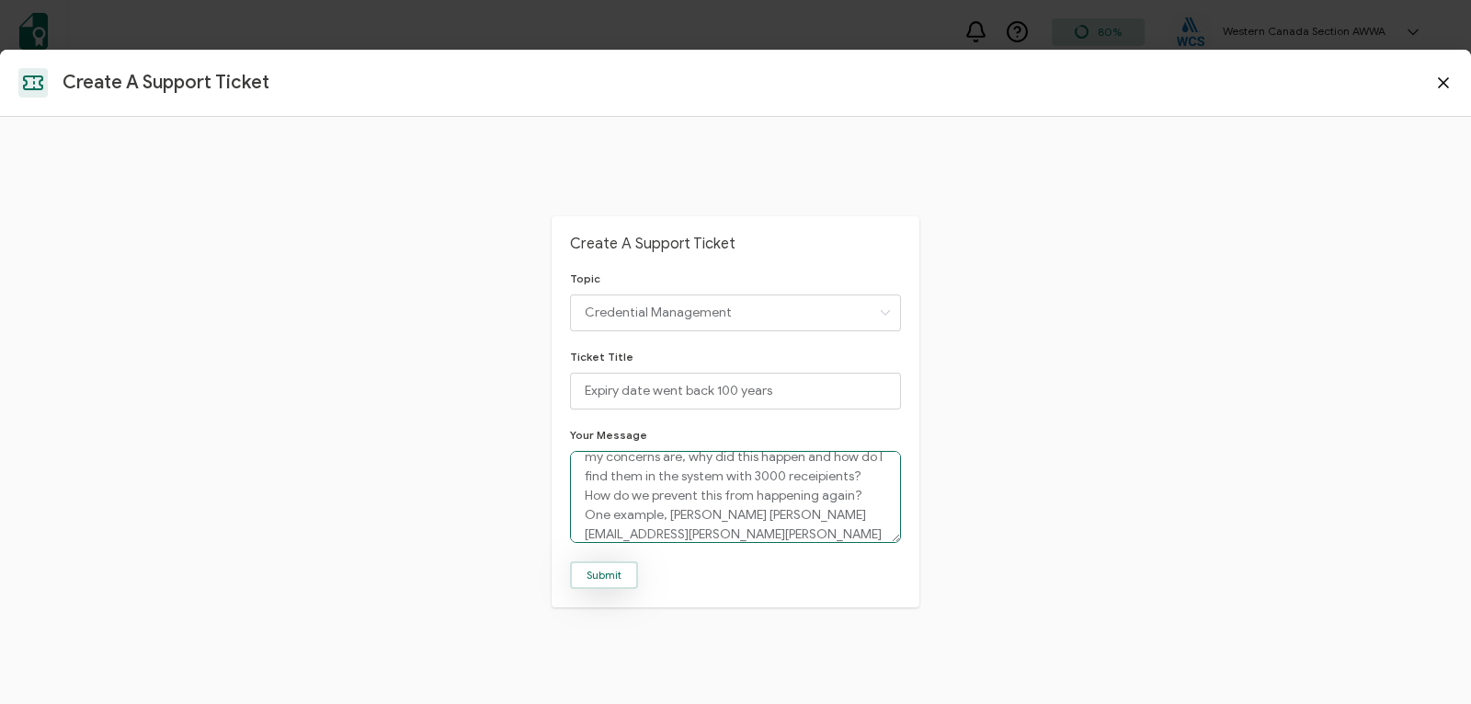
type textarea "Good afternoon, we did an upload with the spreadsheet and the expiry date showe…"
click at [610, 573] on span "Submit" at bounding box center [604, 574] width 35 height 11
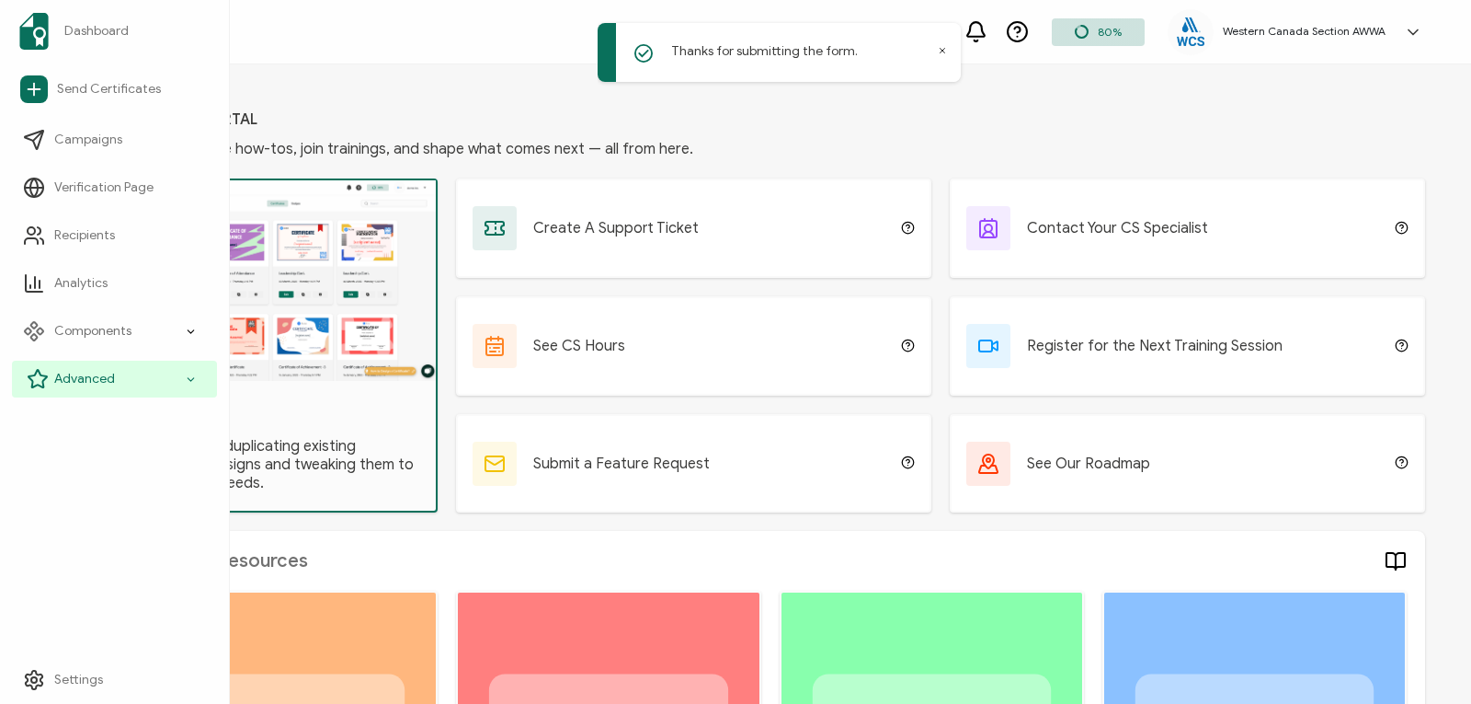
click at [40, 379] on icon at bounding box center [38, 379] width 22 height 22
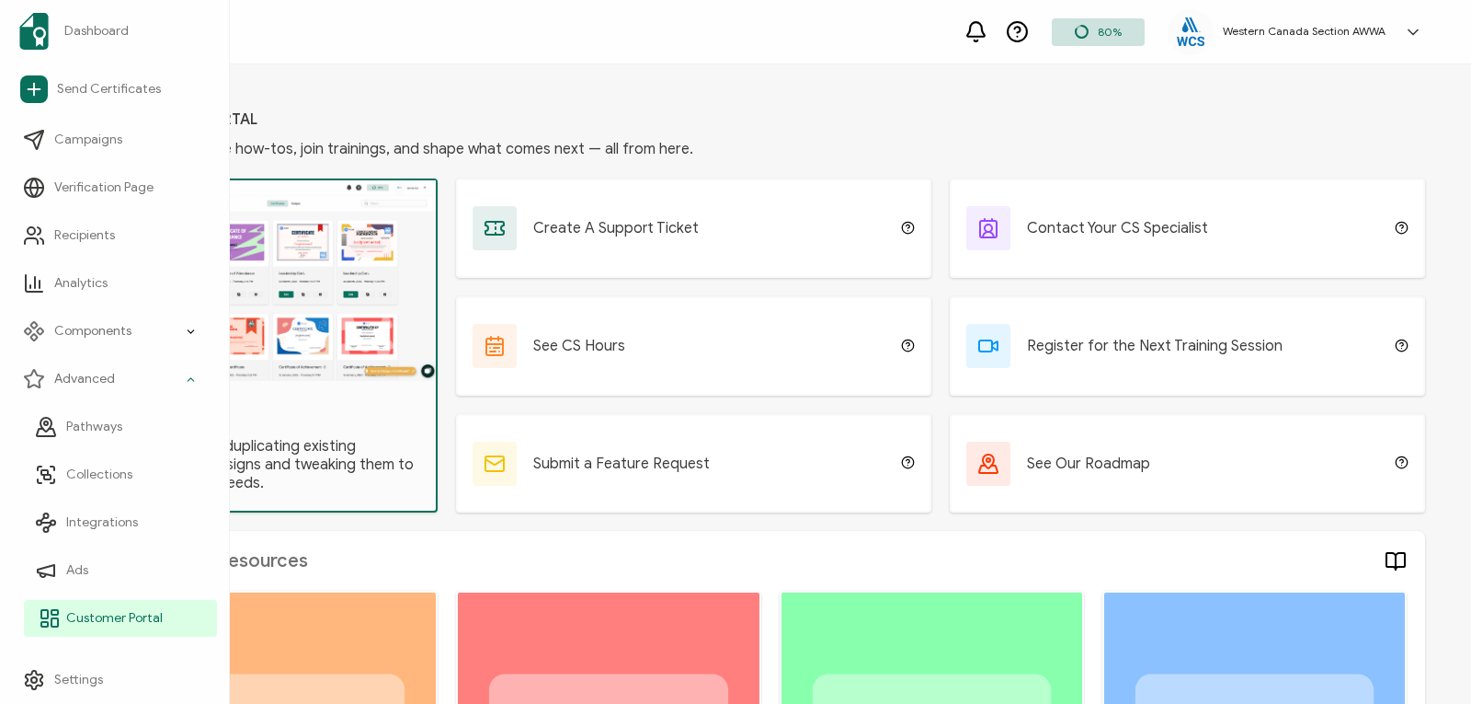
click at [120, 608] on link "Customer Portal" at bounding box center [120, 618] width 193 height 37
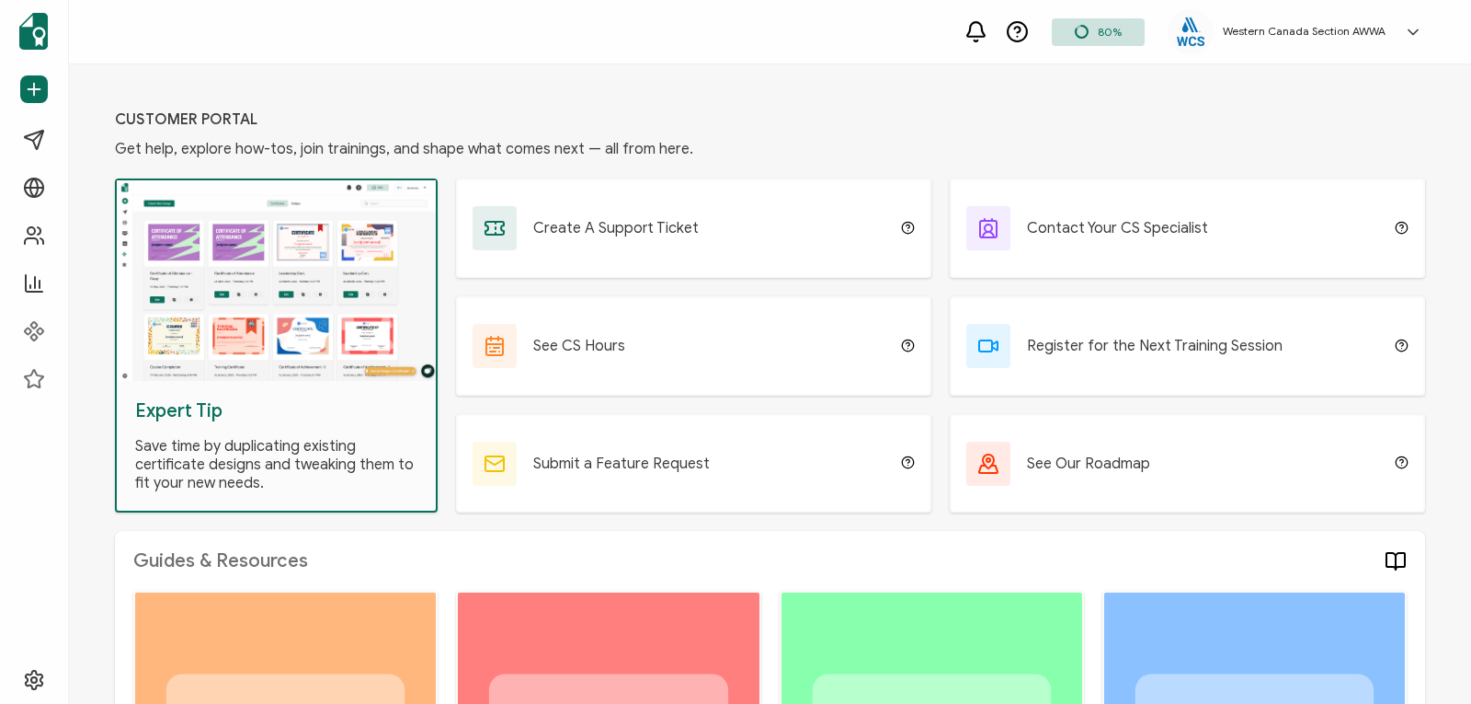
click at [623, 343] on div "See CS Hours" at bounding box center [693, 345] width 475 height 99
click at [1325, 454] on div "See Our Roadmap" at bounding box center [1187, 463] width 475 height 99
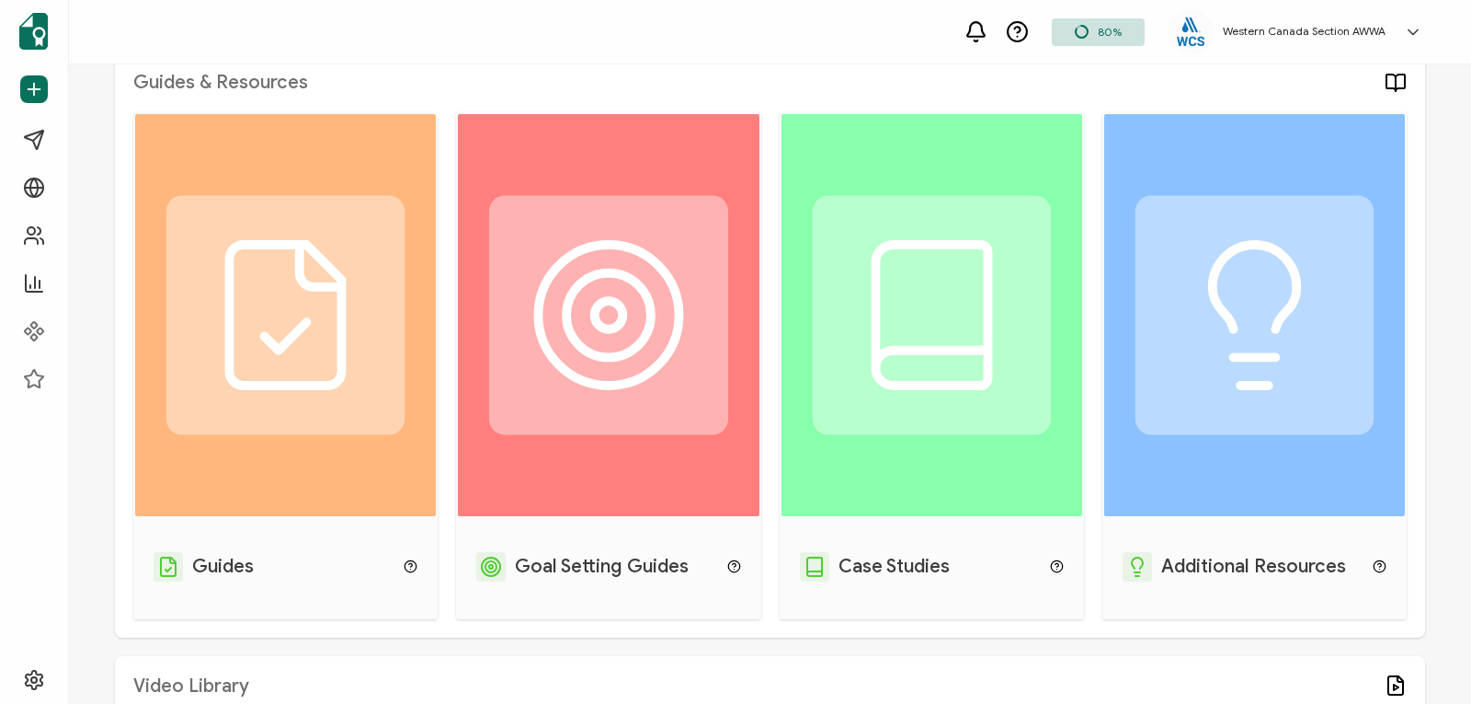
scroll to position [0, 0]
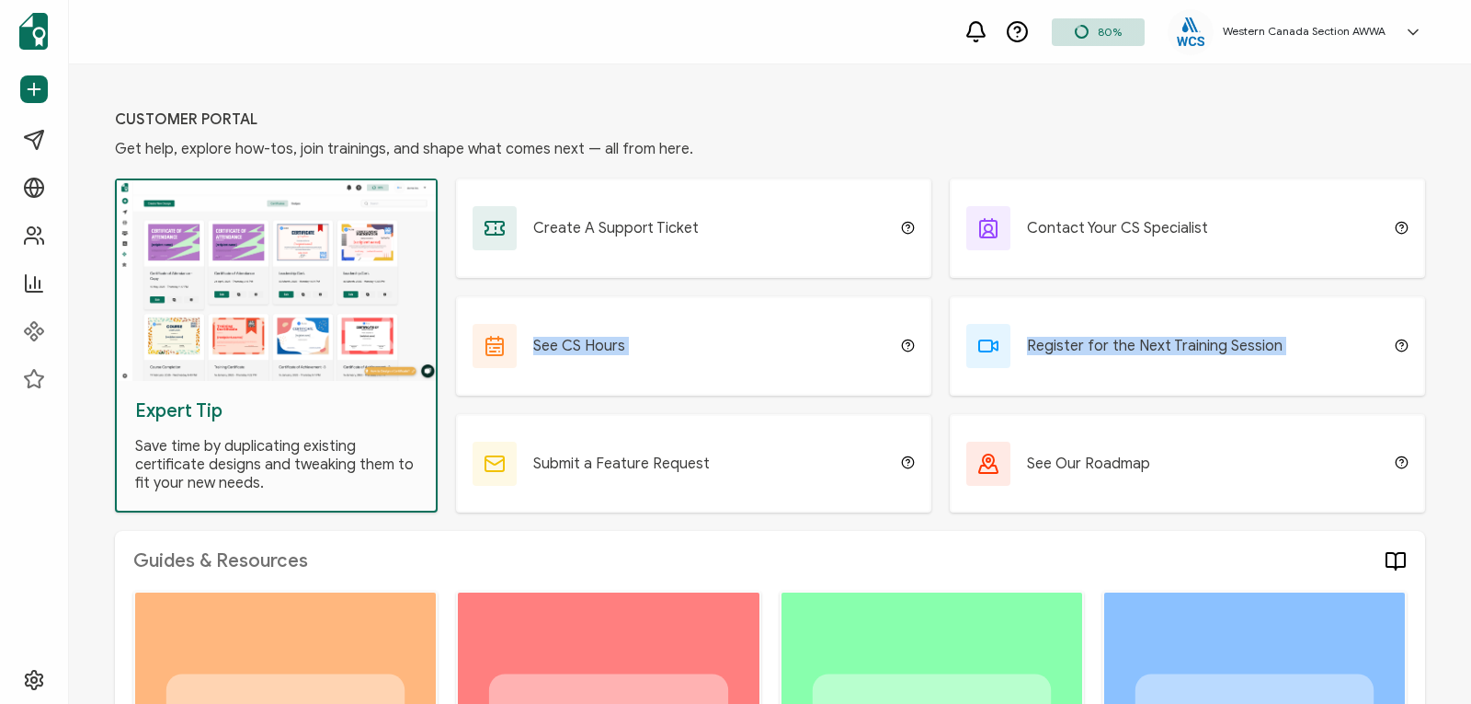
drag, startPoint x: 1464, startPoint y: 244, endPoint x: 1456, endPoint y: 286, distance: 43.1
click at [1456, 286] on div "Customer Portal Get help, explore how-tos, join trainings, and shape what comes…" at bounding box center [770, 383] width 1403 height 639
drag, startPoint x: 1463, startPoint y: 199, endPoint x: 1462, endPoint y: 232, distance: 33.1
click at [1462, 232] on div "Customer Portal Get help, explore how-tos, join trainings, and shape what comes…" at bounding box center [770, 383] width 1403 height 639
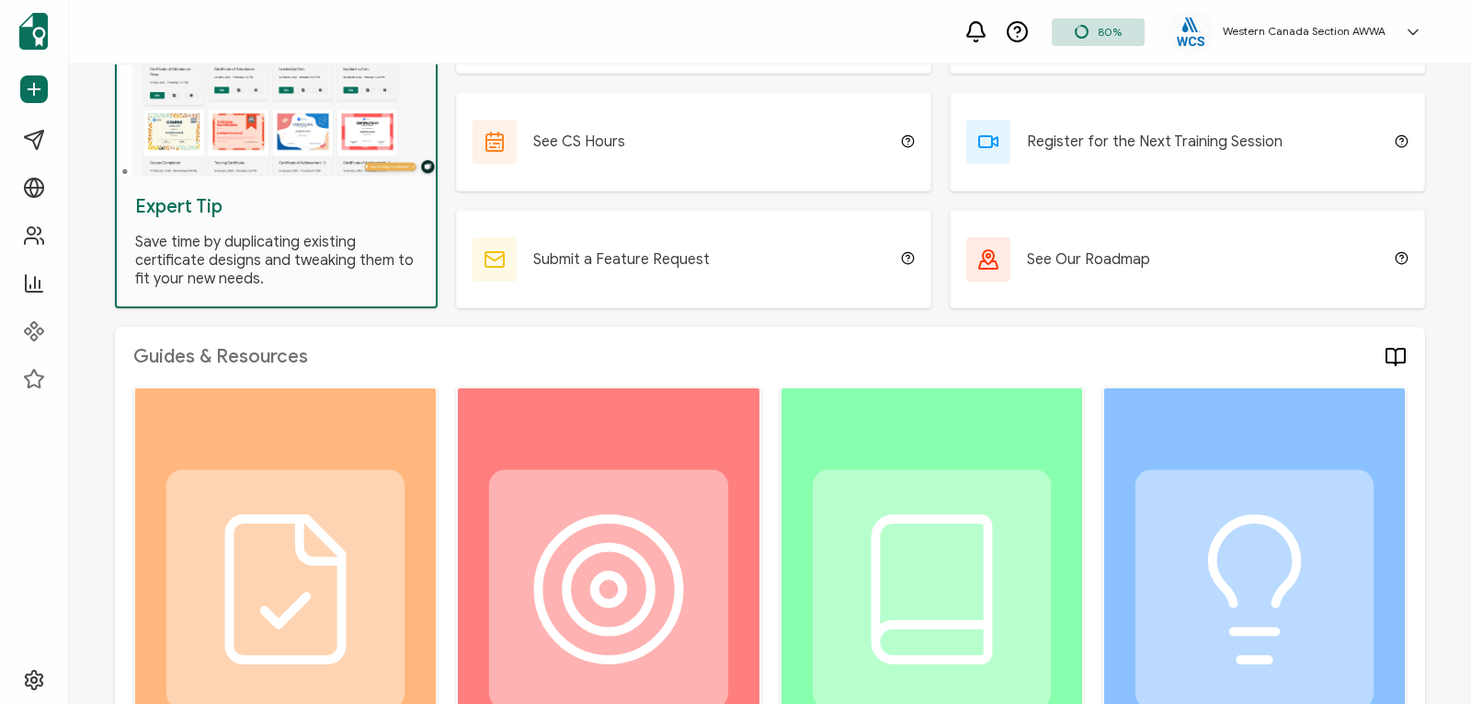
scroll to position [134, 0]
